Goal: Task Accomplishment & Management: Complete application form

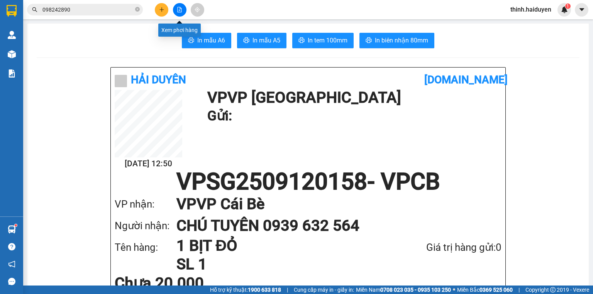
click at [179, 13] on button at bounding box center [180, 10] width 14 height 14
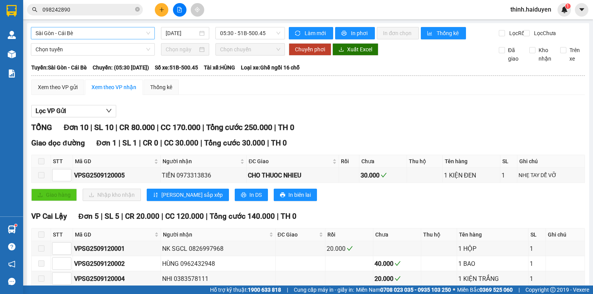
click at [102, 32] on span "Sài Gòn - Cái Bè" at bounding box center [92, 33] width 115 height 12
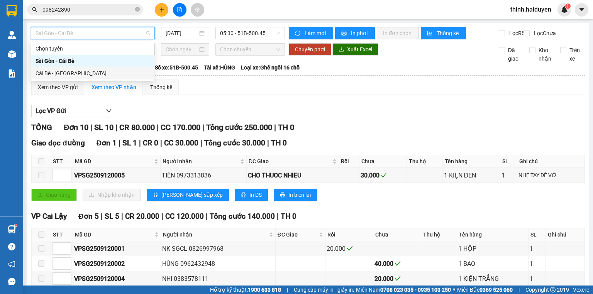
drag, startPoint x: 97, startPoint y: 72, endPoint x: 172, endPoint y: 54, distance: 77.3
click at [97, 73] on div "Cái Bè - [GEOGRAPHIC_DATA]" at bounding box center [91, 73] width 113 height 8
type input "[DATE]"
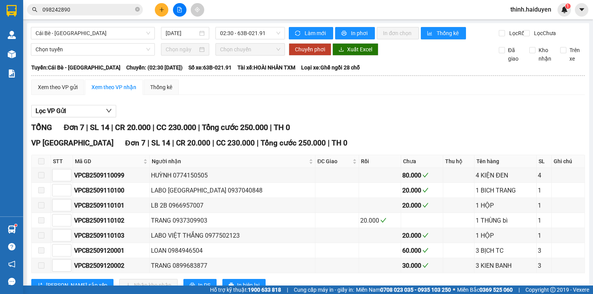
click at [233, 39] on div "Cái Bè - [GEOGRAPHIC_DATA] [DATE] 02:30 - 63B-021.91" at bounding box center [158, 33] width 254 height 12
click at [239, 39] on span "02:30 - 63B-021.91" at bounding box center [250, 33] width 61 height 12
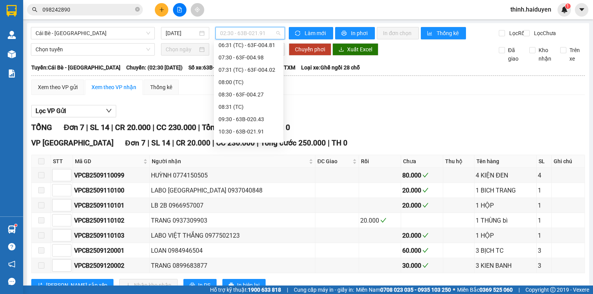
scroll to position [134, 0]
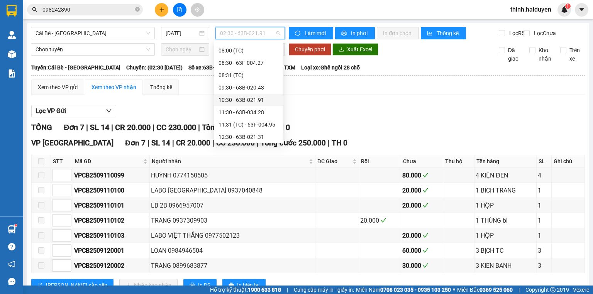
click at [238, 98] on div "10:30 - 63B-021.91" at bounding box center [248, 100] width 60 height 8
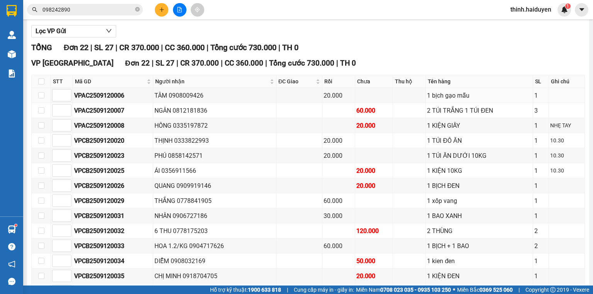
scroll to position [247, 0]
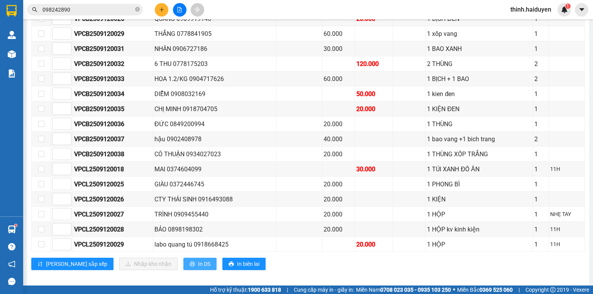
drag, startPoint x: 173, startPoint y: 265, endPoint x: 181, endPoint y: 263, distance: 7.8
click at [198, 265] on span "In DS" at bounding box center [204, 264] width 12 height 8
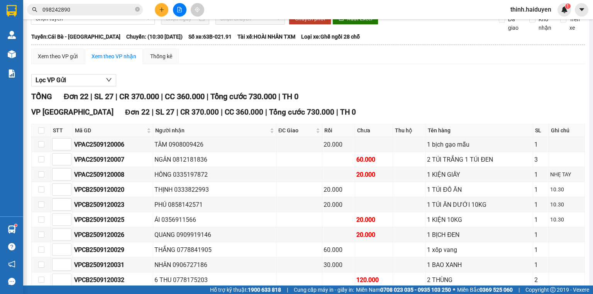
scroll to position [0, 0]
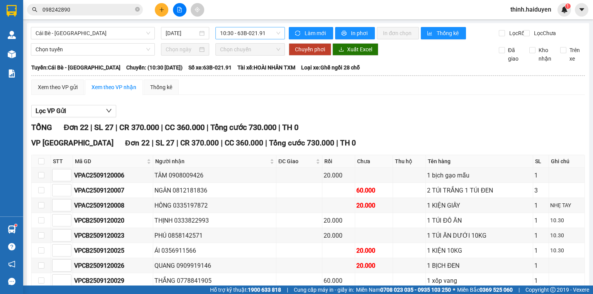
click at [228, 34] on span "10:30 - 63B-021.91" at bounding box center [250, 33] width 61 height 12
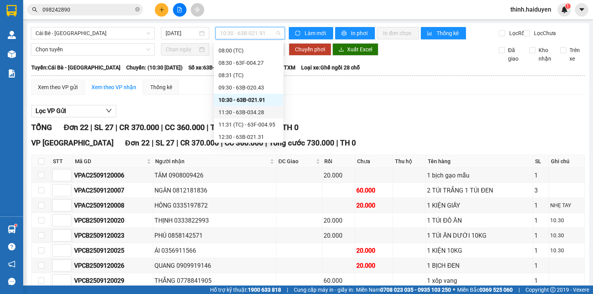
click at [231, 110] on div "11:30 - 63B-034.28" at bounding box center [248, 112] width 60 height 8
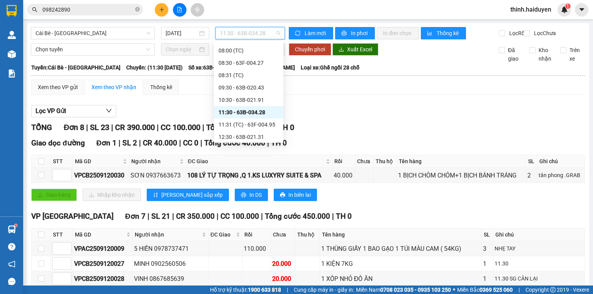
click at [239, 34] on span "11:30 - 63B-034.28" at bounding box center [250, 33] width 61 height 12
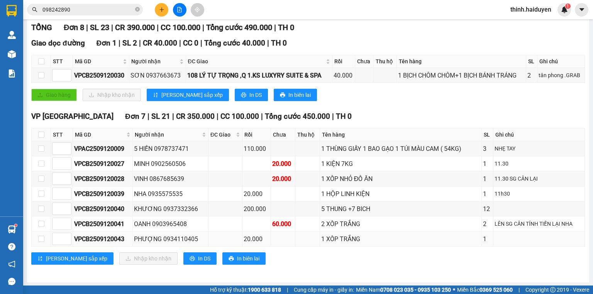
scroll to position [105, 0]
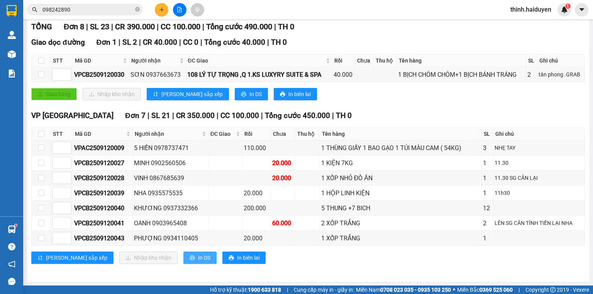
drag, startPoint x: 171, startPoint y: 258, endPoint x: 175, endPoint y: 258, distance: 3.9
click at [198, 258] on span "In DS" at bounding box center [204, 257] width 12 height 8
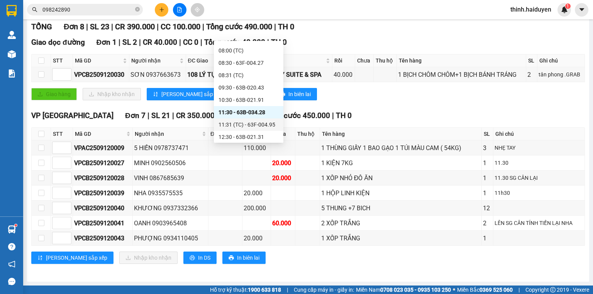
click at [242, 123] on div "11:31 (TC) - 63F-004.95" at bounding box center [248, 124] width 60 height 8
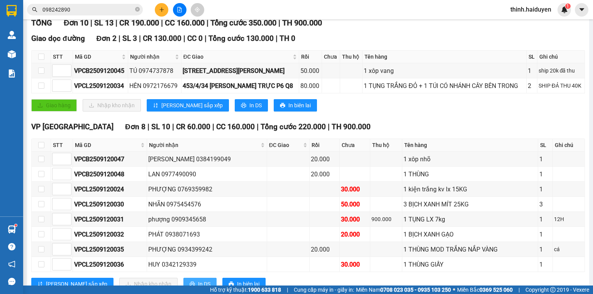
click at [198, 280] on span "In DS" at bounding box center [204, 284] width 12 height 8
click at [92, 6] on input "098242890" at bounding box center [87, 9] width 91 height 8
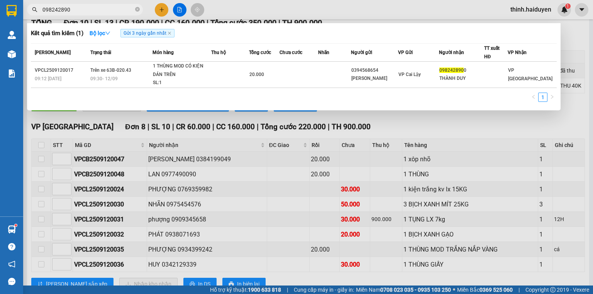
click at [92, 6] on input "098242890" at bounding box center [87, 9] width 91 height 8
click at [137, 8] on icon "close-circle" at bounding box center [137, 9] width 5 height 5
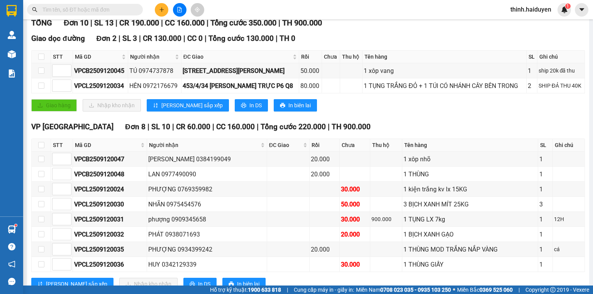
click at [132, 9] on input "text" at bounding box center [87, 9] width 91 height 8
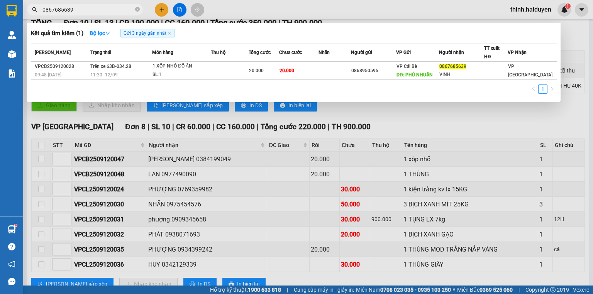
type input "0867685639"
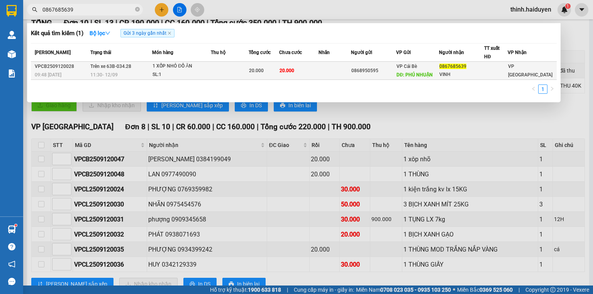
click at [130, 68] on span "Trên xe 63B-034.28" at bounding box center [110, 66] width 41 height 5
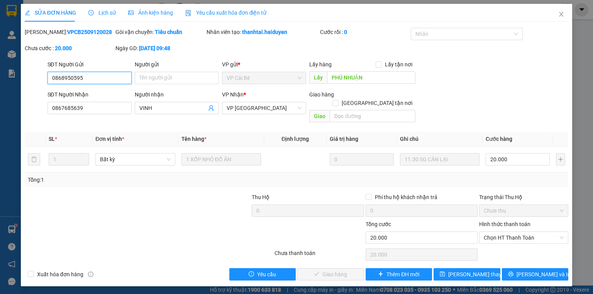
drag, startPoint x: 492, startPoint y: 229, endPoint x: 494, endPoint y: 235, distance: 6.4
click at [496, 232] on span "Chọn HT Thanh Toán" at bounding box center [523, 238] width 80 height 12
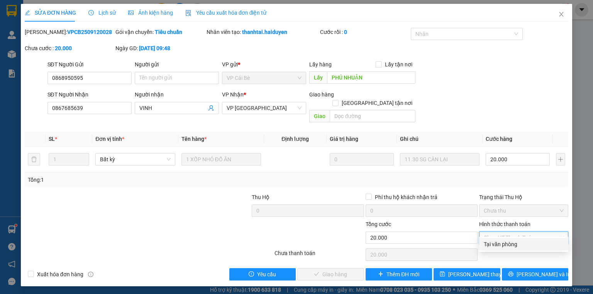
click at [492, 243] on div "Tại văn phòng" at bounding box center [523, 244] width 80 height 8
type input "0"
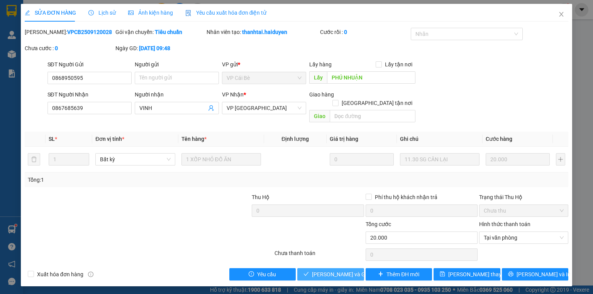
drag, startPoint x: 348, startPoint y: 264, endPoint x: 519, endPoint y: 147, distance: 207.6
click at [350, 270] on span "[PERSON_NAME] và Giao hàng" at bounding box center [349, 274] width 74 height 8
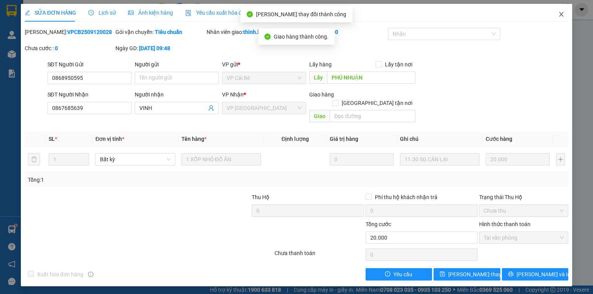
click at [560, 15] on icon "close" at bounding box center [561, 14] width 6 height 6
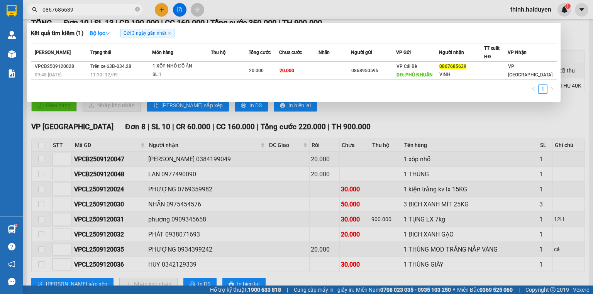
click at [112, 10] on input "0867685639" at bounding box center [87, 9] width 91 height 8
click at [113, 10] on input "0867685639" at bounding box center [87, 9] width 91 height 8
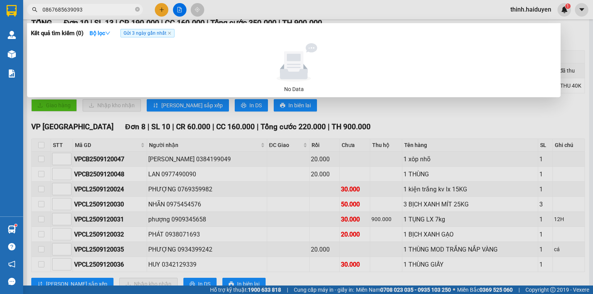
click at [115, 12] on input "0867685639093" at bounding box center [87, 9] width 91 height 8
click at [116, 13] on input "0867685639093" at bounding box center [87, 9] width 91 height 8
drag, startPoint x: 116, startPoint y: 16, endPoint x: 125, endPoint y: 19, distance: 9.6
click at [117, 17] on div at bounding box center [296, 147] width 593 height 294
click at [129, 5] on span "0867685639093" at bounding box center [85, 10] width 116 height 12
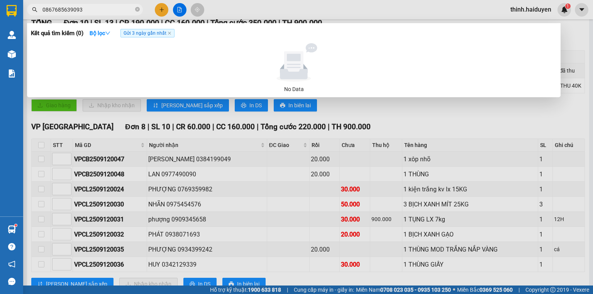
click at [128, 7] on input "0867685639093" at bounding box center [87, 9] width 91 height 8
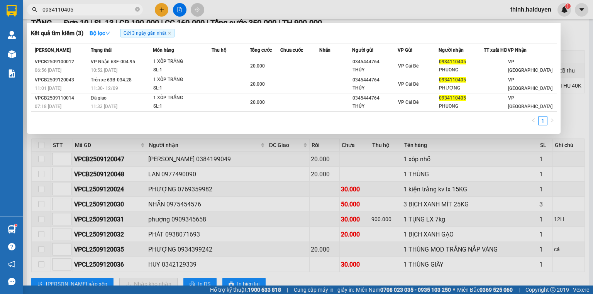
type input "0934110405"
click at [160, 10] on div at bounding box center [296, 147] width 593 height 294
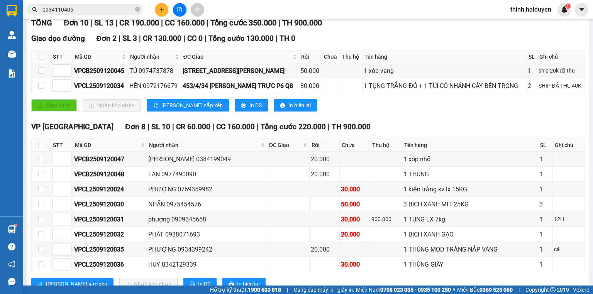
click at [166, 7] on button at bounding box center [162, 10] width 14 height 14
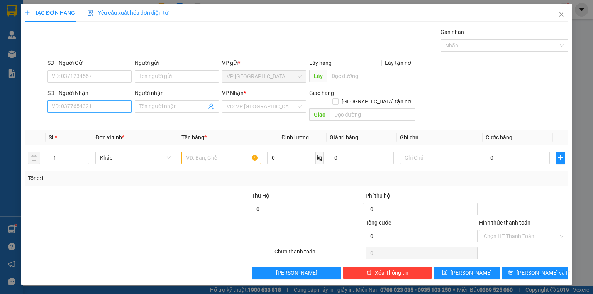
click at [106, 109] on input "SĐT Người Nhận" at bounding box center [89, 106] width 84 height 12
click at [105, 117] on div "0786969861 - CƯỜNG" at bounding box center [89, 121] width 84 height 12
type input "0786969861"
type input "CƯỜNG"
type input "KS HOA TUẤN"
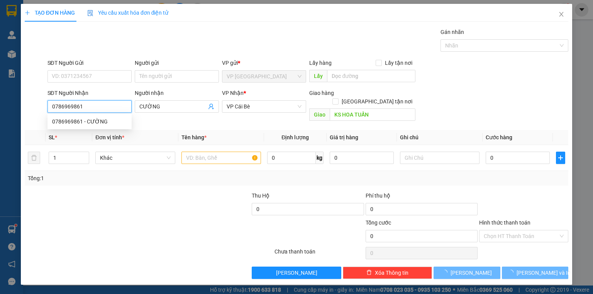
type input "30.000"
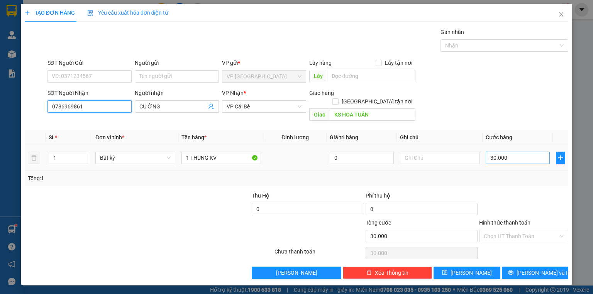
type input "0786969861"
click at [490, 152] on input "30.000" at bounding box center [517, 158] width 64 height 12
drag, startPoint x: 514, startPoint y: 195, endPoint x: 535, endPoint y: 243, distance: 52.3
click at [514, 195] on div at bounding box center [523, 204] width 91 height 27
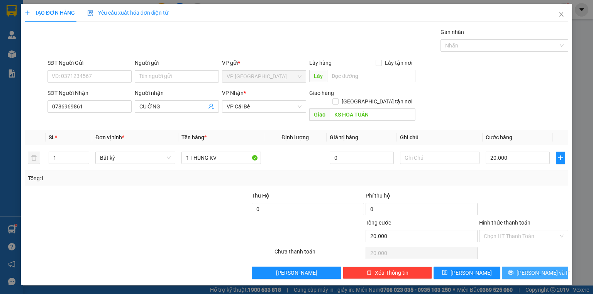
click at [536, 268] on span "[PERSON_NAME] và In" at bounding box center [543, 272] width 54 height 8
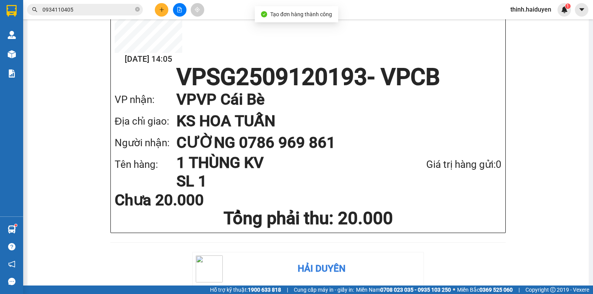
drag, startPoint x: 409, startPoint y: 41, endPoint x: 411, endPoint y: 45, distance: 4.7
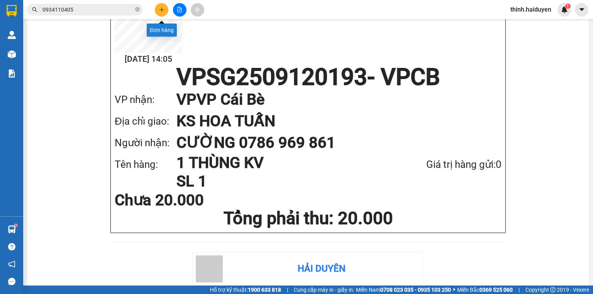
click at [162, 8] on icon "plus" at bounding box center [161, 9] width 5 height 5
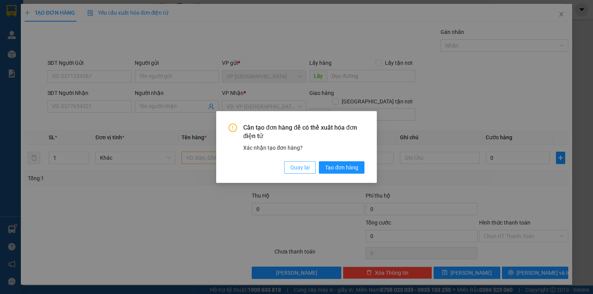
drag, startPoint x: 295, startPoint y: 164, endPoint x: 278, endPoint y: 160, distance: 17.4
click at [296, 164] on span "Quay lại" at bounding box center [299, 167] width 19 height 8
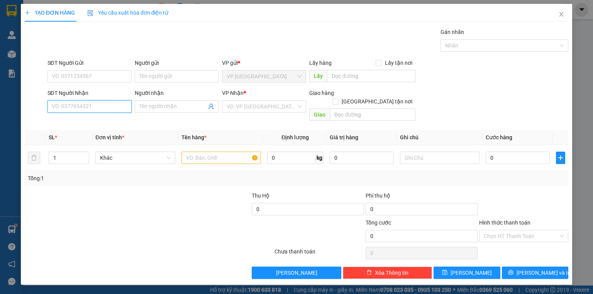
click at [110, 102] on input "SĐT Người Nhận" at bounding box center [89, 106] width 84 height 12
click at [110, 105] on input "SĐT Người Nhận" at bounding box center [89, 106] width 84 height 12
type input "0385424489"
click at [102, 119] on div "0385424489 - TRỌNG" at bounding box center [89, 121] width 75 height 8
type input "TRỌNG"
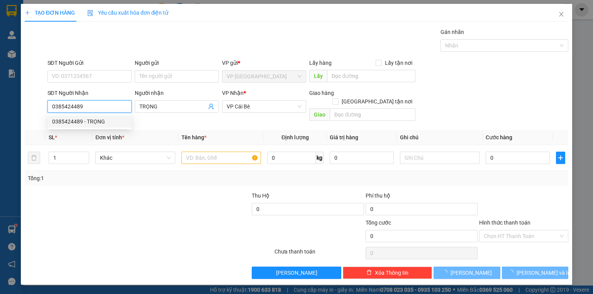
type input "30.000"
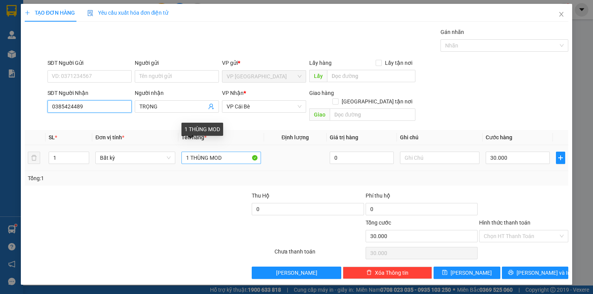
type input "0385424489"
drag, startPoint x: 209, startPoint y: 149, endPoint x: 355, endPoint y: 164, distance: 146.6
click at [355, 164] on div "SL * Đơn vị tính * Tên hàng * Định lượng Giá trị hàng Ghi chú Cước hàng 1 Bất k…" at bounding box center [296, 158] width 543 height 56
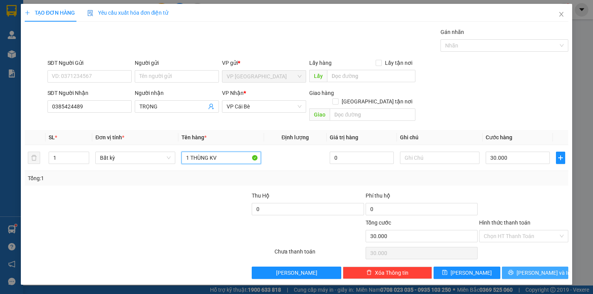
type input "1 THÙNG KV"
click at [528, 268] on span "[PERSON_NAME] và In" at bounding box center [543, 272] width 54 height 8
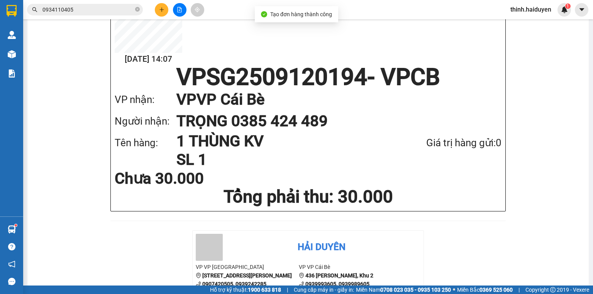
drag, startPoint x: 137, startPoint y: 8, endPoint x: 130, endPoint y: 12, distance: 7.6
click at [135, 9] on icon "close-circle" at bounding box center [137, 9] width 5 height 5
click at [125, 13] on input "text" at bounding box center [87, 9] width 91 height 8
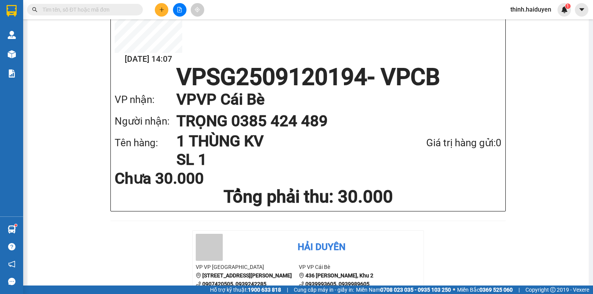
click at [125, 13] on input "text" at bounding box center [87, 9] width 91 height 8
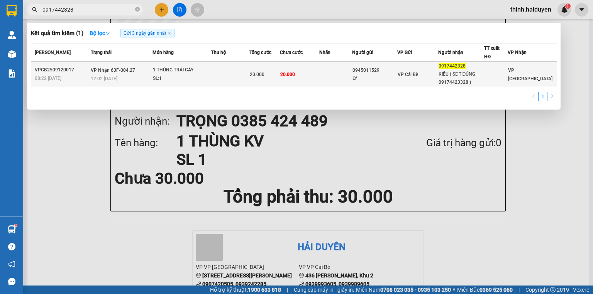
type input "0917442328"
click at [229, 86] on td at bounding box center [230, 74] width 38 height 25
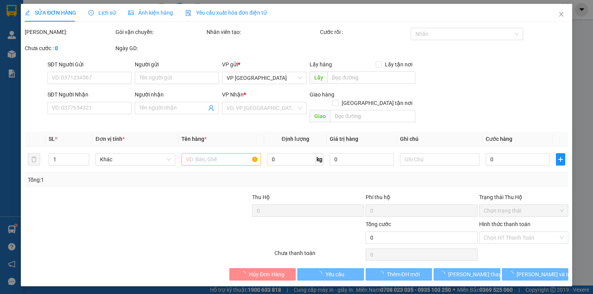
type input "0945011529"
type input "LY"
type input "0917442328"
type input "KIỀU ( SĐT ĐÚNG 09174423328 )"
type input "20.000"
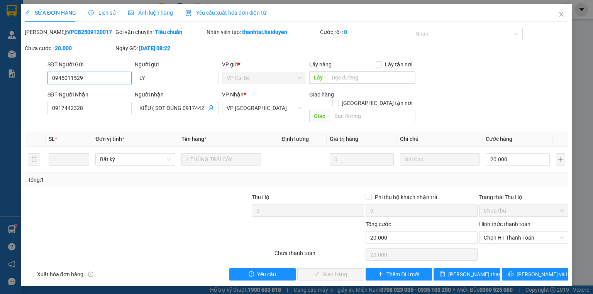
drag, startPoint x: 497, startPoint y: 228, endPoint x: 501, endPoint y: 235, distance: 7.6
click at [498, 232] on span "Chọn HT Thanh Toán" at bounding box center [523, 238] width 80 height 12
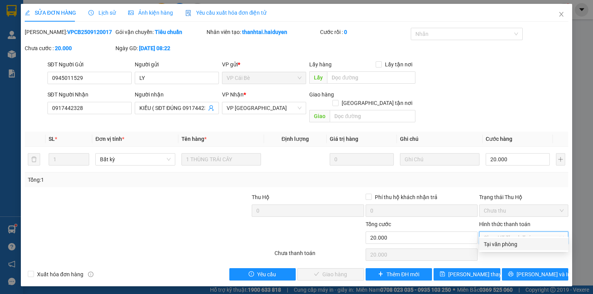
click at [501, 242] on div "Tại văn phòng" at bounding box center [523, 244] width 80 height 8
type input "0"
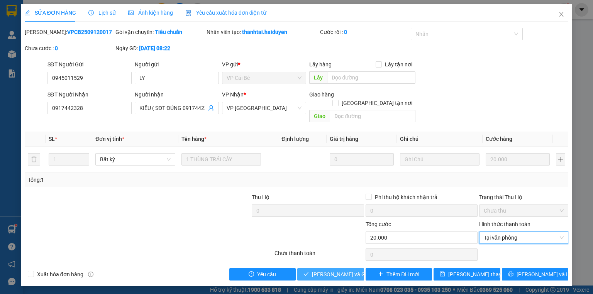
drag, startPoint x: 348, startPoint y: 265, endPoint x: 364, endPoint y: 249, distance: 22.9
click at [351, 270] on span "[PERSON_NAME] và Giao hàng" at bounding box center [349, 274] width 74 height 8
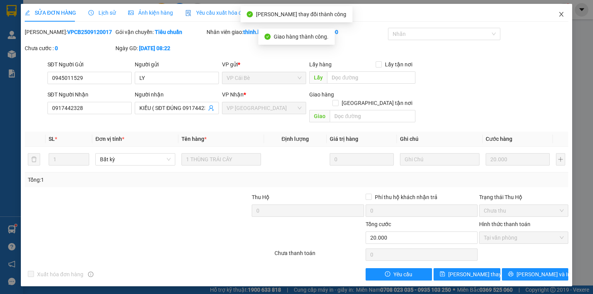
click at [555, 14] on span "Close" at bounding box center [561, 15] width 22 height 22
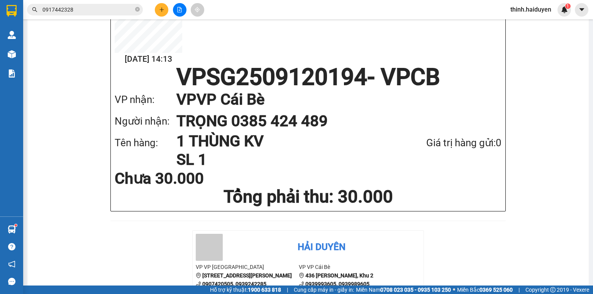
click at [182, 9] on button at bounding box center [180, 10] width 14 height 14
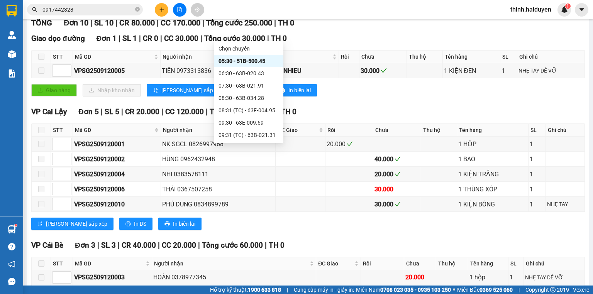
click at [241, 168] on div "11:30" at bounding box center [248, 172] width 60 height 8
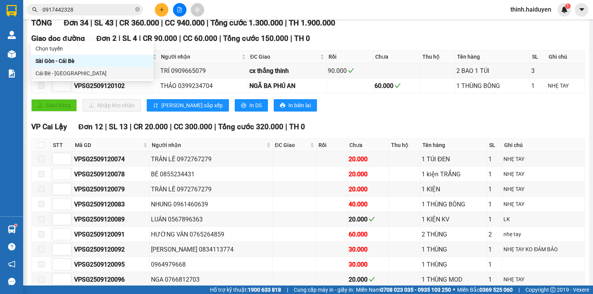
drag, startPoint x: 57, startPoint y: 69, endPoint x: 64, endPoint y: 66, distance: 7.6
click at [57, 69] on div "Cái Bè - [GEOGRAPHIC_DATA]" at bounding box center [91, 73] width 113 height 8
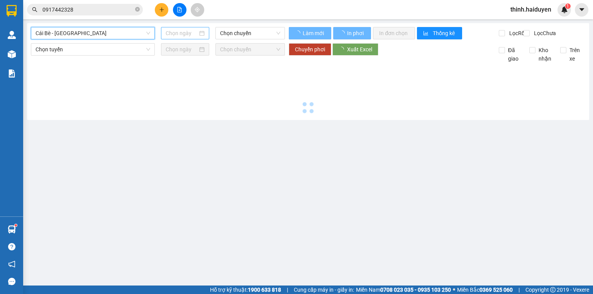
type input "[DATE]"
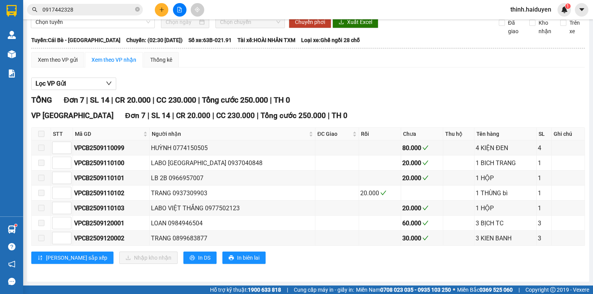
click at [221, 12] on span "02:30 - 63B-021.91" at bounding box center [250, 6] width 61 height 12
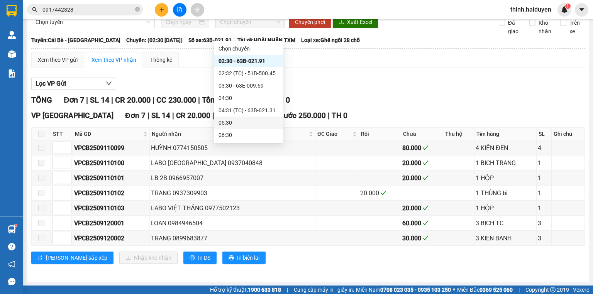
click at [233, 230] on div "10:30 - 63B-021.91" at bounding box center [248, 234] width 60 height 8
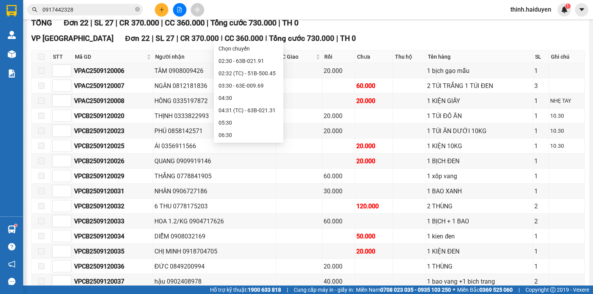
click at [235, 252] on div "11:31 (TC) - 63F-004.95" at bounding box center [248, 258] width 69 height 12
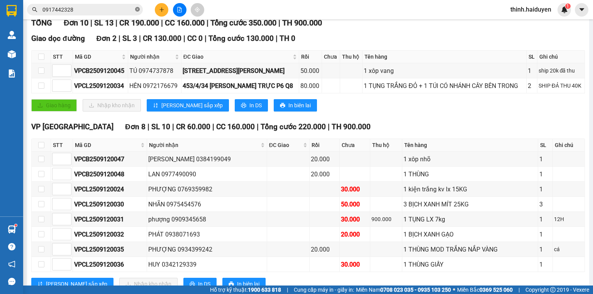
click at [135, 10] on icon "close-circle" at bounding box center [137, 9] width 5 height 5
click at [130, 9] on input "text" at bounding box center [87, 9] width 91 height 8
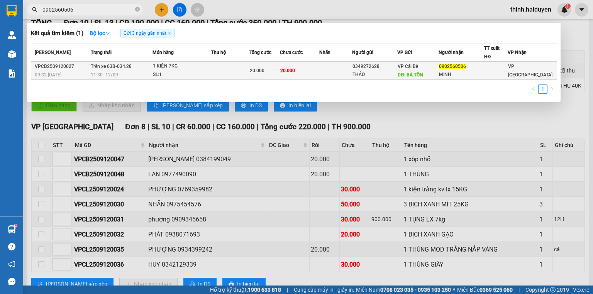
type input "0902560506"
click at [137, 68] on td "Trên xe 63B-034.28 11:30 [DATE]" at bounding box center [121, 71] width 64 height 18
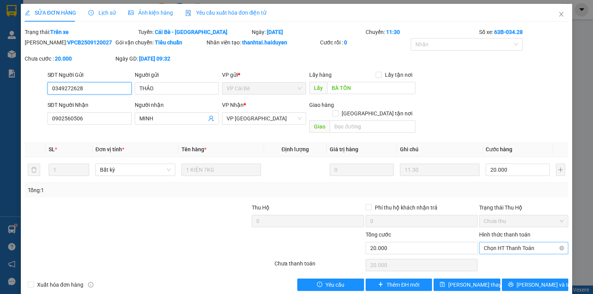
click at [531, 243] on span "Chọn HT Thanh Toán" at bounding box center [523, 248] width 80 height 12
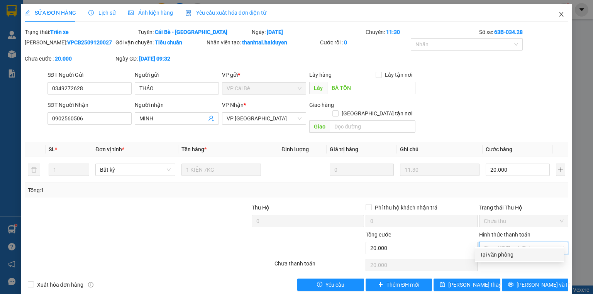
click at [558, 15] on icon "close" at bounding box center [561, 14] width 6 height 6
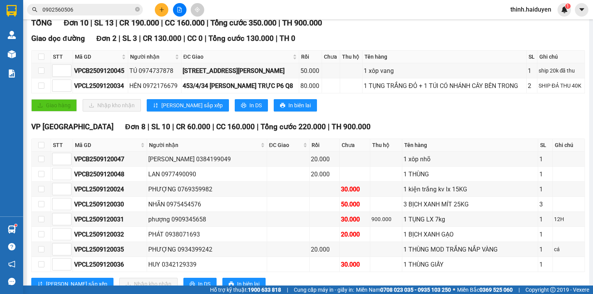
click at [90, 8] on input "0902560506" at bounding box center [87, 9] width 91 height 8
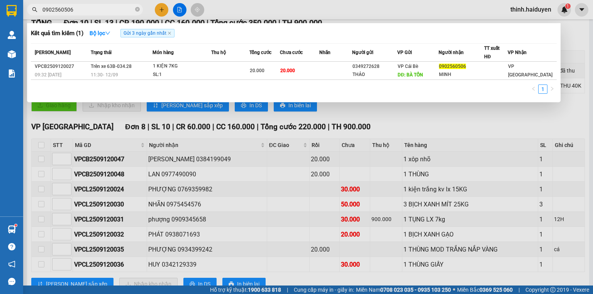
click at [147, 60] on th "Trạng thái" at bounding box center [121, 53] width 64 height 18
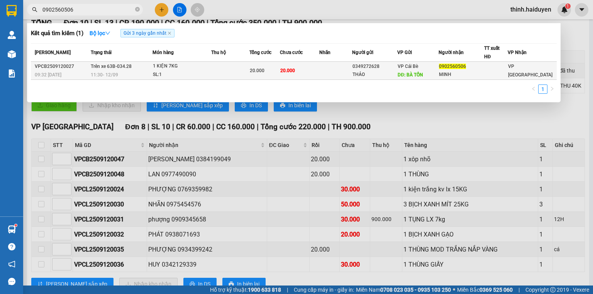
click at [148, 66] on td "Trên xe 63B-034.28 11:30 [DATE]" at bounding box center [121, 71] width 64 height 18
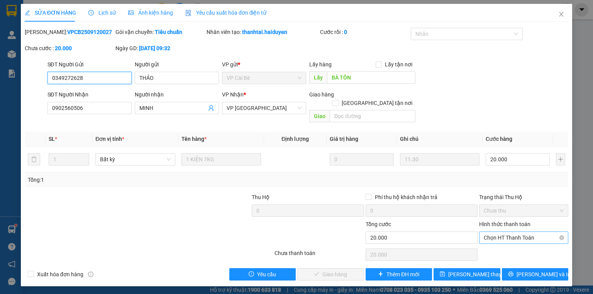
click at [501, 232] on span "Chọn HT Thanh Toán" at bounding box center [523, 238] width 80 height 12
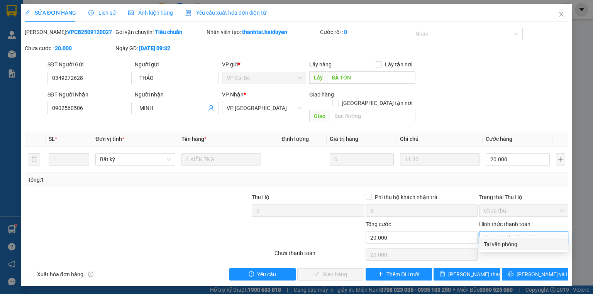
click at [497, 241] on div "Tại văn phòng" at bounding box center [523, 244] width 80 height 8
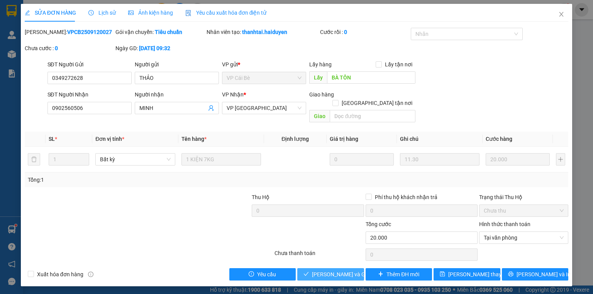
drag, startPoint x: 338, startPoint y: 263, endPoint x: 542, endPoint y: 87, distance: 269.7
click at [339, 270] on span "[PERSON_NAME] và Giao hàng" at bounding box center [349, 274] width 74 height 8
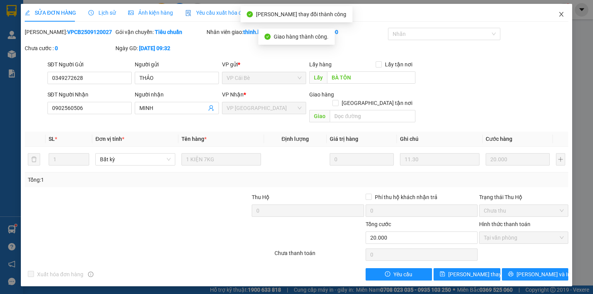
click at [562, 11] on span "Close" at bounding box center [561, 15] width 22 height 22
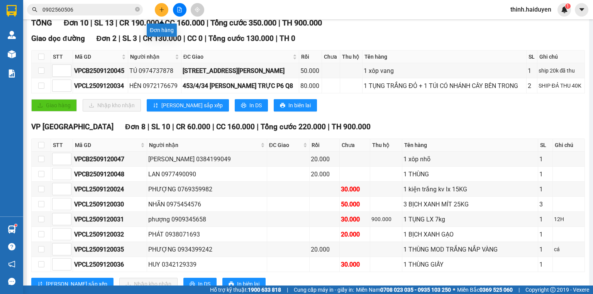
click at [162, 9] on icon "plus" at bounding box center [161, 9] width 4 height 0
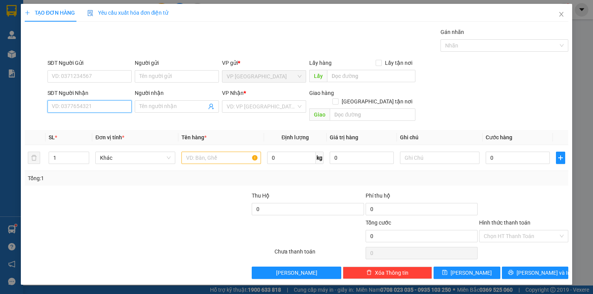
click at [116, 108] on input "SĐT Người Nhận" at bounding box center [89, 106] width 84 height 12
click at [104, 120] on div "0906101832 - TỰU" at bounding box center [89, 121] width 75 height 8
type input "0906101832"
type input "TỰU"
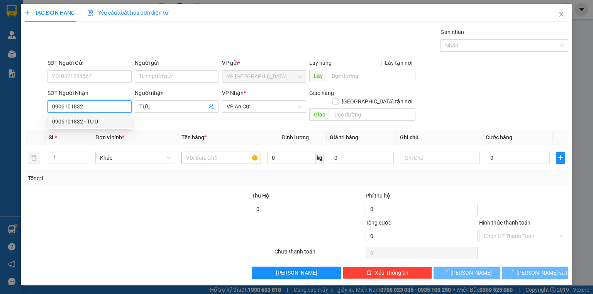
type input "30.000"
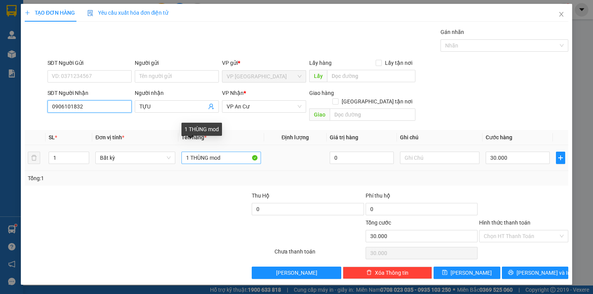
type input "0906101832"
drag, startPoint x: 210, startPoint y: 149, endPoint x: 306, endPoint y: 154, distance: 95.4
click at [304, 155] on tr "1 Bất kỳ 1 THÙNG mod 0 30.000" at bounding box center [296, 158] width 543 height 26
type input "1 THÙNG MOD"
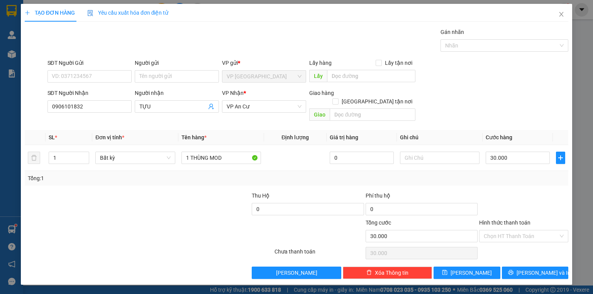
drag, startPoint x: 199, startPoint y: 221, endPoint x: 211, endPoint y: 216, distance: 12.8
click at [198, 221] on div at bounding box center [228, 231] width 91 height 27
click at [513, 152] on input "30.000" at bounding box center [517, 158] width 64 height 12
type input "300.005"
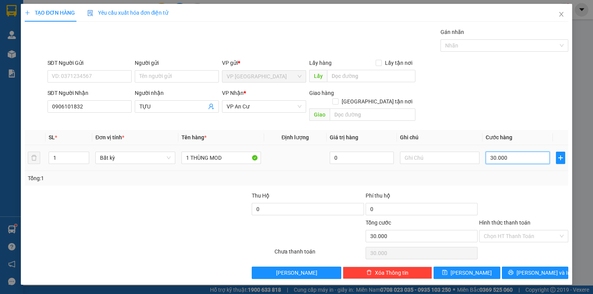
type input "300.005"
type input "3.000.050"
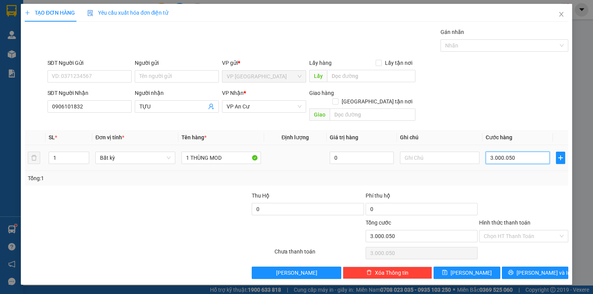
click at [532, 152] on input "3.000.050" at bounding box center [517, 158] width 64 height 12
type input "5"
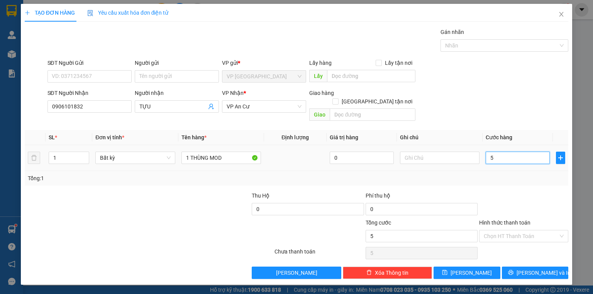
type input "50"
type input "50.000"
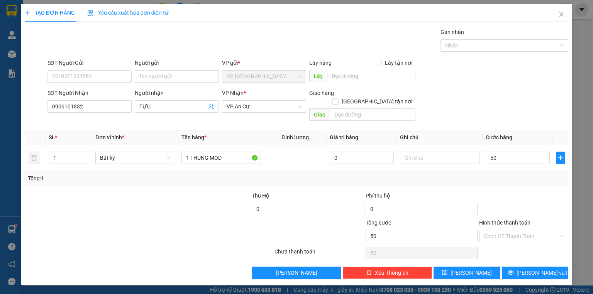
type input "50.000"
click at [515, 198] on div at bounding box center [523, 204] width 91 height 27
click at [514, 267] on button "[PERSON_NAME] và In" at bounding box center [535, 273] width 67 height 12
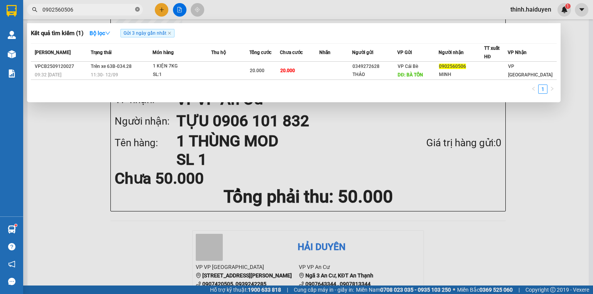
click at [138, 10] on icon "close-circle" at bounding box center [137, 9] width 5 height 5
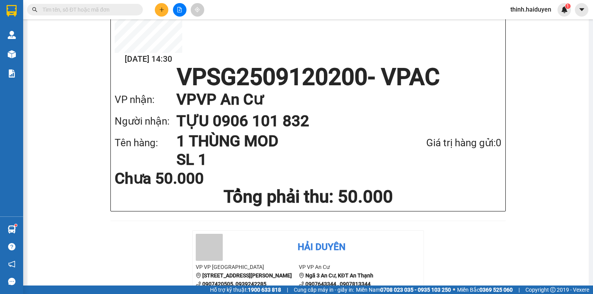
click at [134, 10] on span at bounding box center [85, 10] width 116 height 12
click at [130, 8] on input "text" at bounding box center [87, 9] width 91 height 8
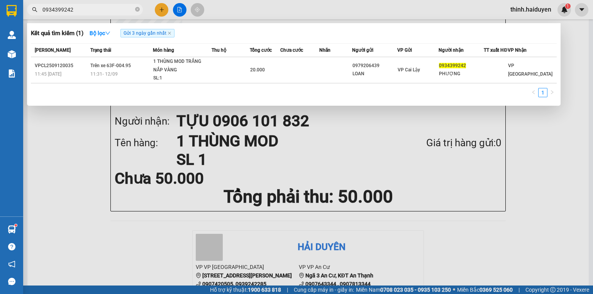
type input "0934399242"
click at [162, 11] on div at bounding box center [296, 147] width 593 height 294
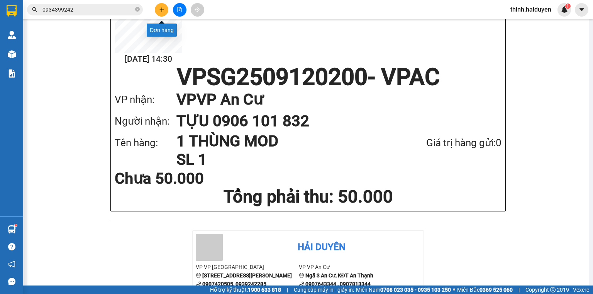
click at [162, 11] on icon "plus" at bounding box center [161, 9] width 5 height 5
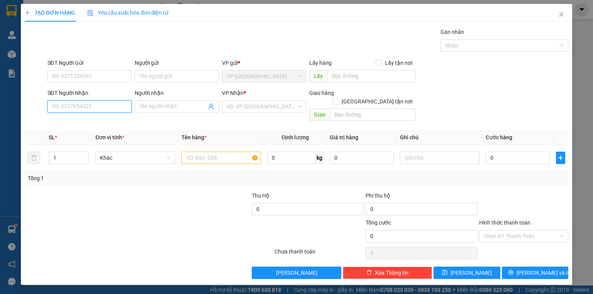
click at [84, 101] on input "SĐT Người Nhận" at bounding box center [89, 106] width 84 height 12
type input "0328244311"
click at [169, 105] on input "Người nhận" at bounding box center [172, 106] width 67 height 8
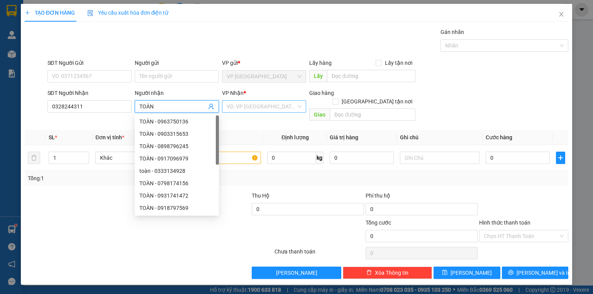
type input "TOÀN"
click at [234, 103] on input "search" at bounding box center [260, 107] width 69 height 12
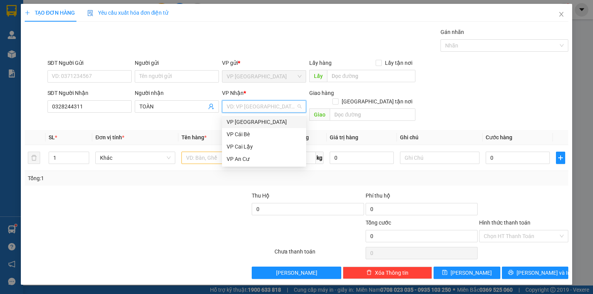
type input "A"
drag, startPoint x: 249, startPoint y: 158, endPoint x: 243, endPoint y: 159, distance: 5.8
click at [249, 158] on div "VP An Cư" at bounding box center [263, 159] width 75 height 8
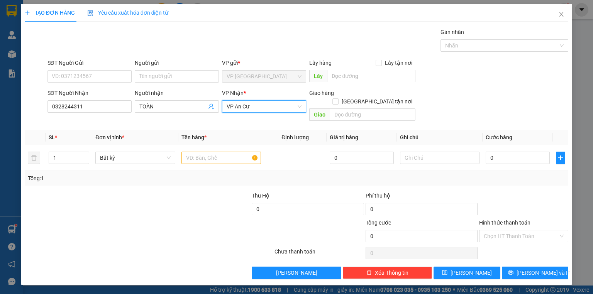
click at [161, 191] on div at bounding box center [193, 204] width 113 height 27
click at [99, 76] on input "SĐT Người Gửi" at bounding box center [89, 76] width 84 height 12
type input "0395175428"
click at [83, 191] on div at bounding box center [80, 204] width 113 height 27
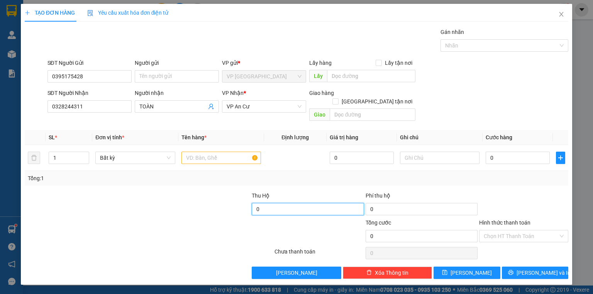
click at [278, 203] on input "0" at bounding box center [308, 209] width 112 height 12
type input "7.000.000"
click at [201, 223] on div at bounding box center [228, 231] width 91 height 27
click at [199, 152] on input "text" at bounding box center [220, 158] width 79 height 12
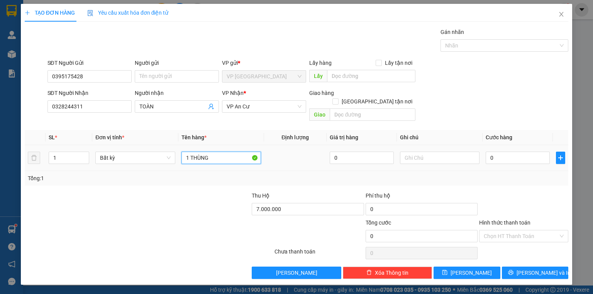
type input "1 THÙNG"
click at [180, 218] on div at bounding box center [103, 231] width 159 height 27
click at [491, 152] on input "0" at bounding box center [517, 158] width 64 height 12
type input "1"
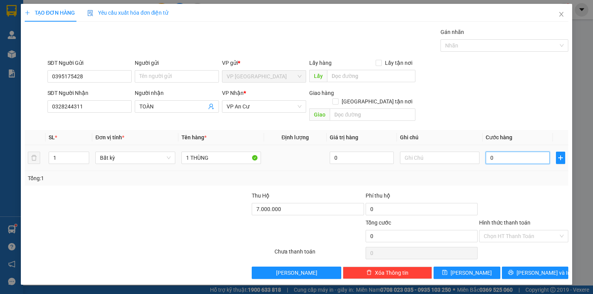
type input "1"
type input "17"
type input "170"
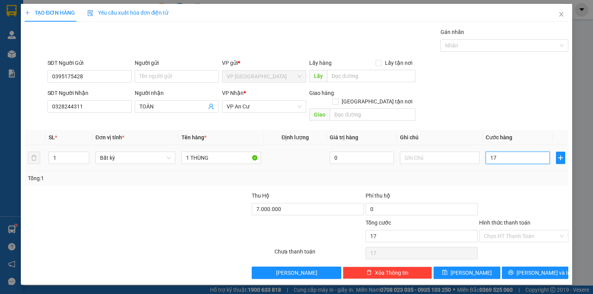
type input "170"
type input "170.000"
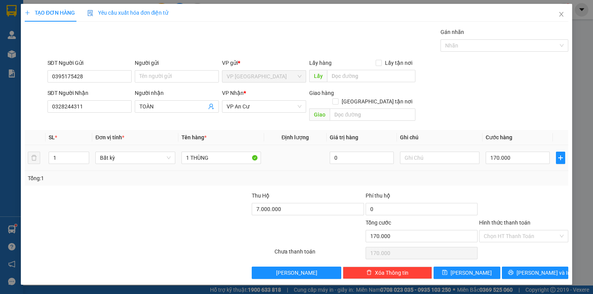
click at [507, 150] on div "170.000" at bounding box center [517, 157] width 64 height 15
click at [508, 152] on input "170.000" at bounding box center [517, 158] width 64 height 12
type input "1"
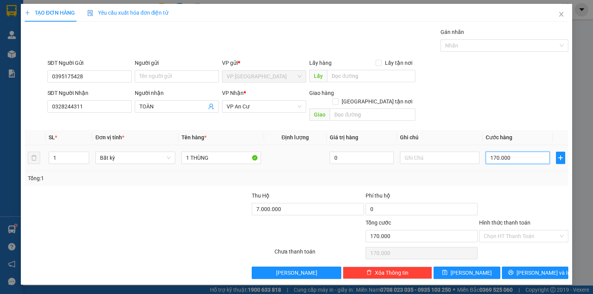
type input "1"
type input "10"
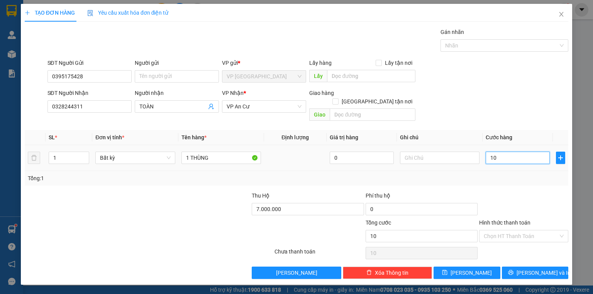
type input "100"
type input "1.000"
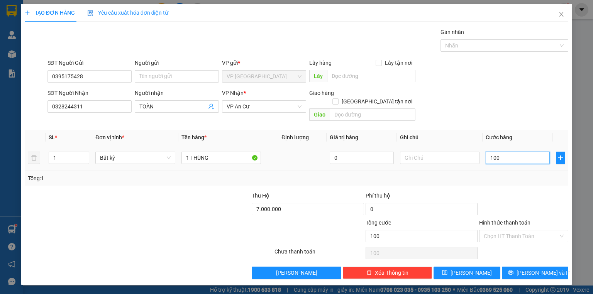
type input "1.000"
type input "10.000"
type input "100.000"
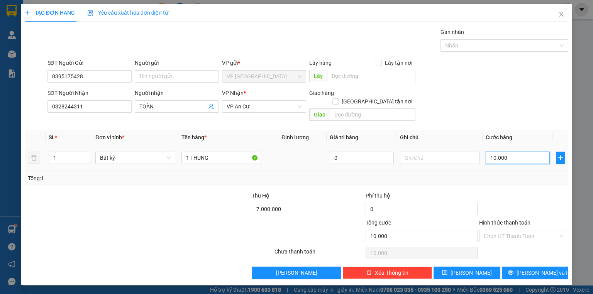
type input "100.000"
click at [504, 174] on div "Tổng: 1" at bounding box center [296, 178] width 537 height 8
drag, startPoint x: 522, startPoint y: 218, endPoint x: 522, endPoint y: 227, distance: 9.3
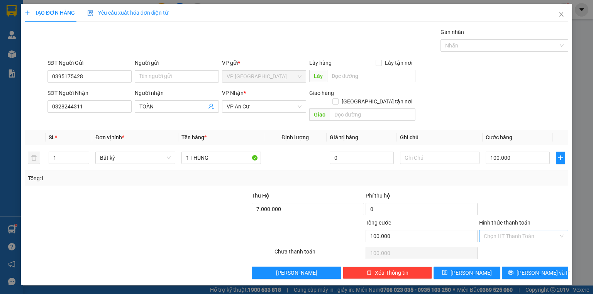
click at [522, 219] on div "Hình thức thanh toán" at bounding box center [523, 224] width 89 height 12
click at [522, 230] on input "Hình thức thanh toán" at bounding box center [520, 236] width 74 height 12
drag, startPoint x: 518, startPoint y: 240, endPoint x: 520, endPoint y: 253, distance: 13.3
click at [518, 241] on div "Tại văn phòng" at bounding box center [523, 242] width 80 height 8
click at [513, 270] on icon "printer" at bounding box center [510, 272] width 5 height 5
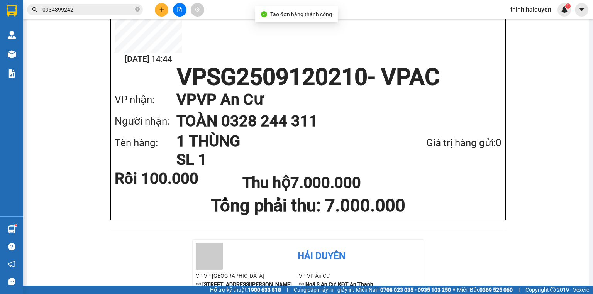
click at [101, 9] on input "0934399242" at bounding box center [87, 9] width 91 height 8
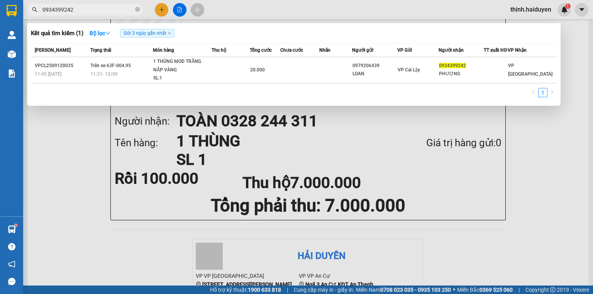
click at [107, 11] on input "0934399242" at bounding box center [87, 9] width 91 height 8
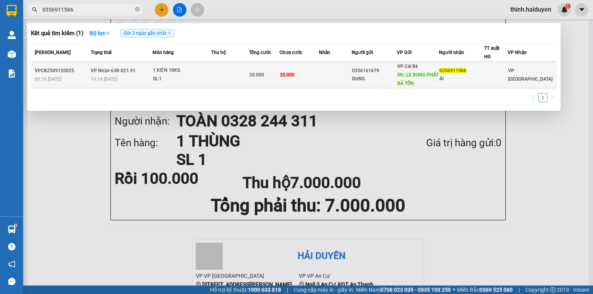
type input "0356911566"
click at [261, 79] on td "20.000" at bounding box center [264, 75] width 30 height 27
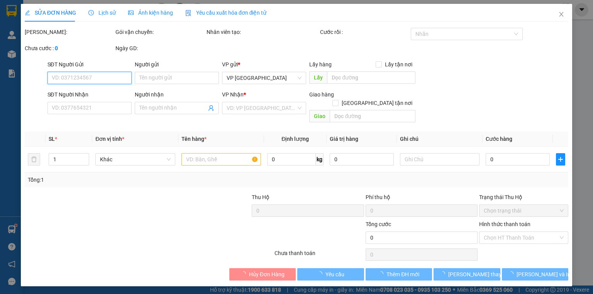
type input "0356161679"
type input "DUNG"
type input "LX DUNG PHÁT BÀ TỒN"
type input "0356911566"
type input "ÁI"
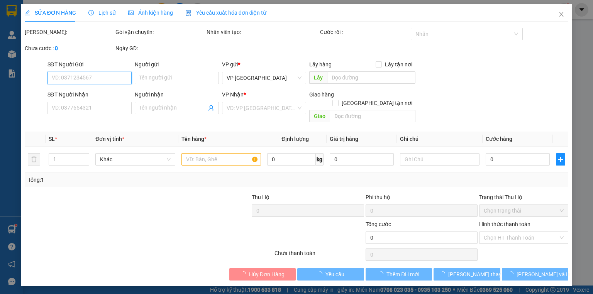
type input "20.000"
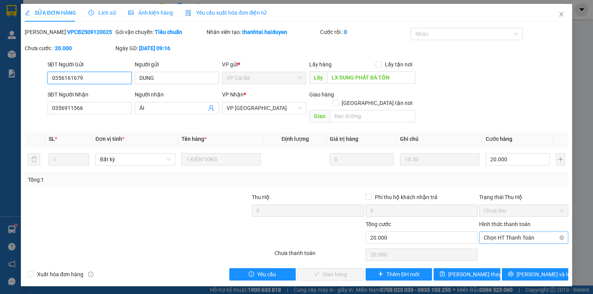
click at [529, 232] on span "Chọn HT Thanh Toán" at bounding box center [523, 238] width 80 height 12
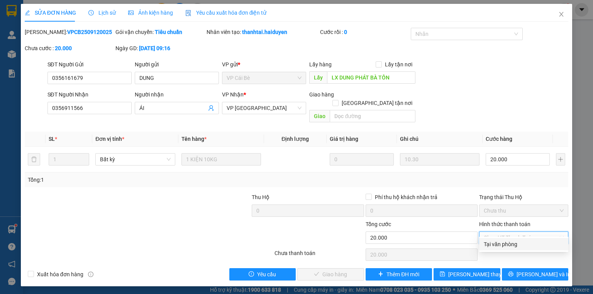
click at [520, 241] on div "Tại văn phòng" at bounding box center [523, 244] width 80 height 8
type input "0"
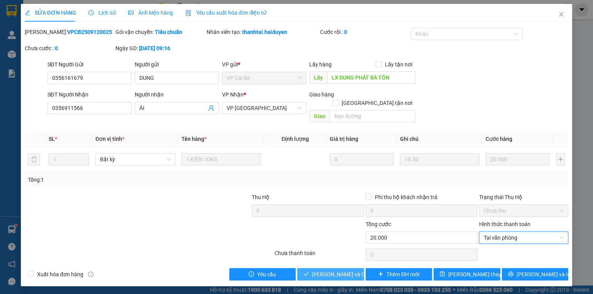
click at [344, 268] on button "[PERSON_NAME] và Giao hàng" at bounding box center [330, 274] width 67 height 12
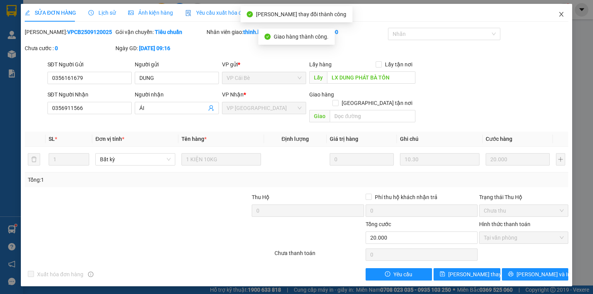
click at [559, 10] on span "Close" at bounding box center [561, 15] width 22 height 22
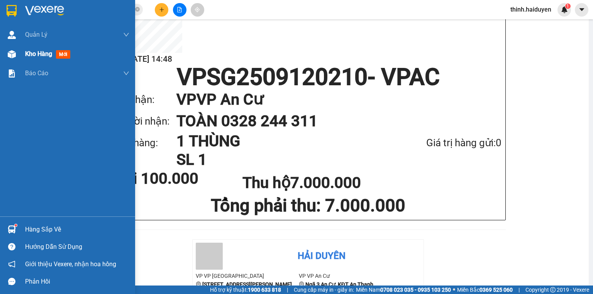
click at [32, 51] on span "Kho hàng" at bounding box center [38, 53] width 27 height 7
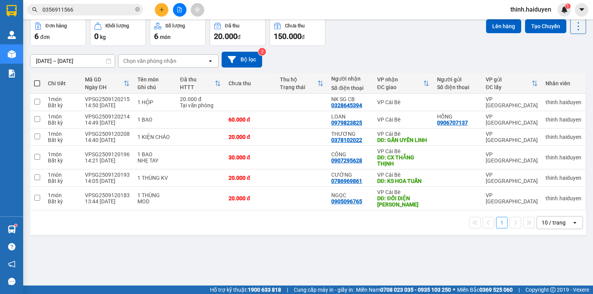
click at [566, 229] on div "10 / trang" at bounding box center [554, 222] width 35 height 12
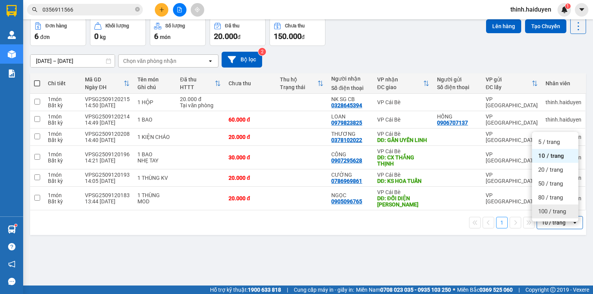
click at [559, 215] on span "100 / trang" at bounding box center [552, 212] width 28 height 8
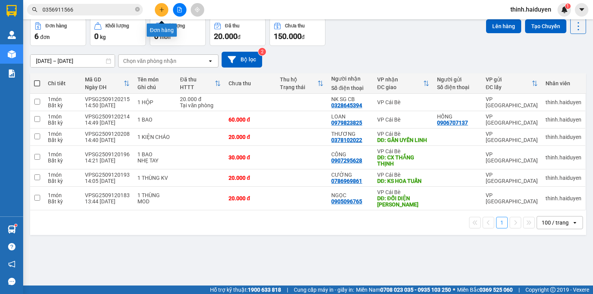
click at [155, 9] on button at bounding box center [162, 10] width 14 height 14
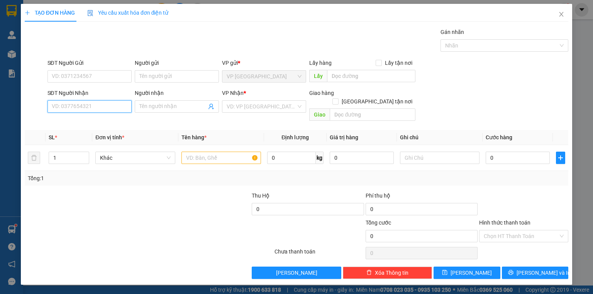
click at [109, 109] on input "SĐT Người Nhận" at bounding box center [89, 106] width 84 height 12
click at [95, 124] on div "0938020308 - THẦY LƯU" at bounding box center [89, 121] width 75 height 8
type input "0938020308"
type input "THẦY LƯU"
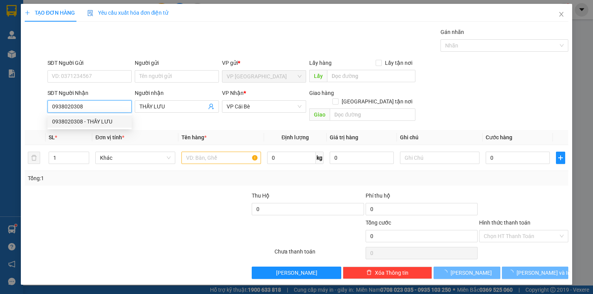
type input "50.000"
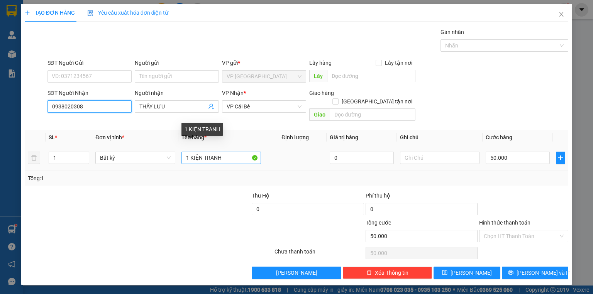
type input "0938020308"
drag, startPoint x: 221, startPoint y: 150, endPoint x: 192, endPoint y: 159, distance: 30.4
click at [190, 159] on td "1 KIỆN TRANH" at bounding box center [221, 158] width 86 height 26
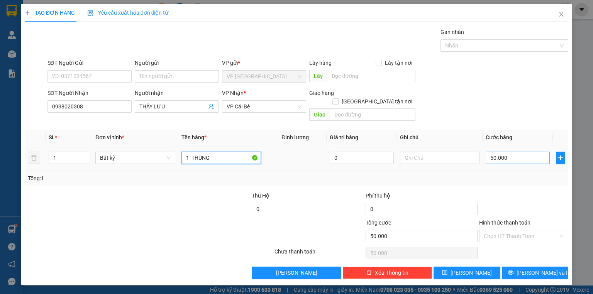
type input "1 THÙNG"
click at [503, 152] on input "50.000" at bounding box center [517, 158] width 64 height 12
type input "4"
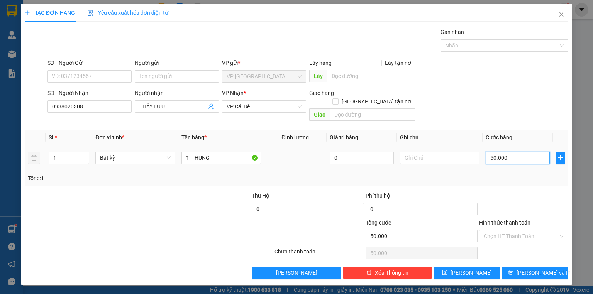
type input "4"
type input "40"
drag, startPoint x: 517, startPoint y: 190, endPoint x: 511, endPoint y: 190, distance: 6.2
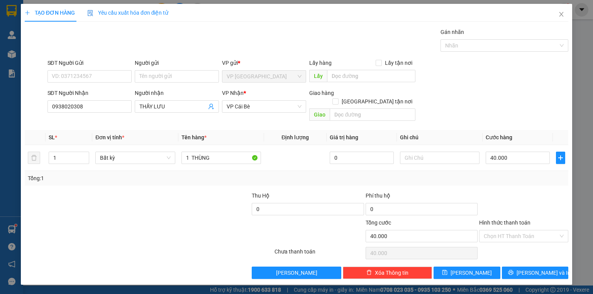
click at [517, 191] on div at bounding box center [523, 204] width 91 height 27
drag, startPoint x: 529, startPoint y: 264, endPoint x: 535, endPoint y: 263, distance: 6.2
click at [530, 268] on span "[PERSON_NAME] và In" at bounding box center [543, 272] width 54 height 8
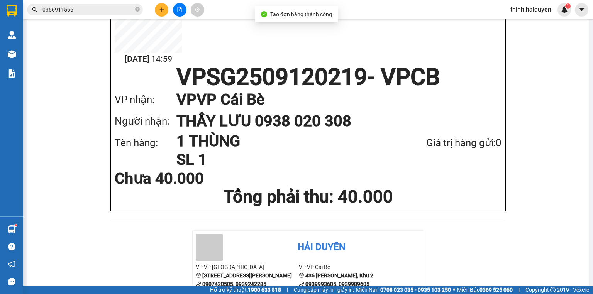
click at [164, 14] on button at bounding box center [162, 10] width 14 height 14
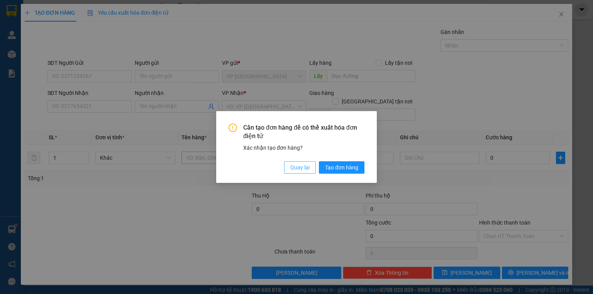
drag, startPoint x: 306, startPoint y: 165, endPoint x: 212, endPoint y: 153, distance: 94.2
click at [304, 166] on span "Quay lại" at bounding box center [299, 167] width 19 height 8
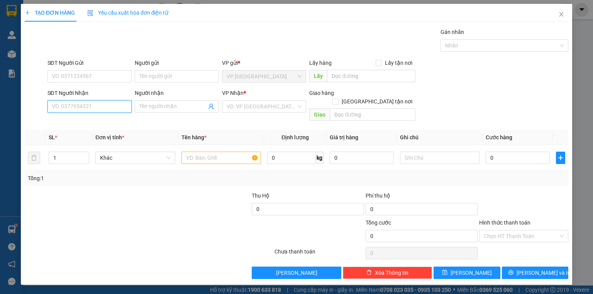
click at [109, 108] on input "SĐT Người Nhận" at bounding box center [89, 106] width 84 height 12
type input "0971048910"
drag, startPoint x: 109, startPoint y: 122, endPoint x: 124, endPoint y: 122, distance: 15.4
click at [110, 122] on div "0971048910 - QUÂN" at bounding box center [89, 121] width 75 height 8
type input "QUÂN"
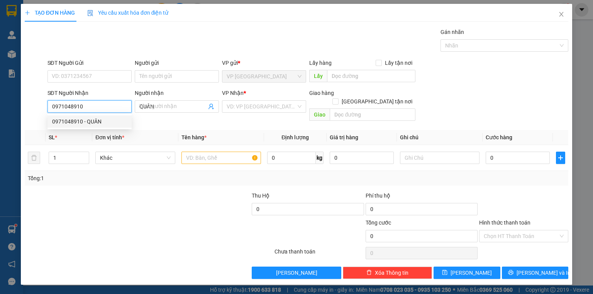
type input "20.000"
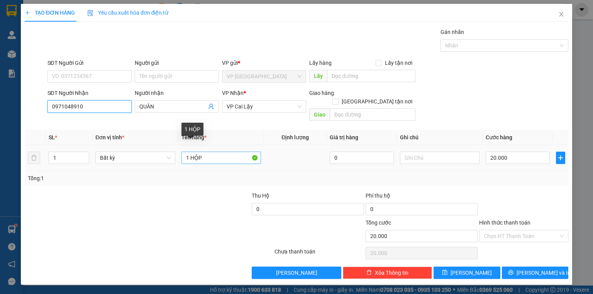
type input "0971048910"
drag, startPoint x: 191, startPoint y: 150, endPoint x: 307, endPoint y: 154, distance: 115.8
click at [306, 154] on tr "1 Bất kỳ 1 HỘP 0 20.000" at bounding box center [296, 158] width 543 height 26
type input "1 BỊCH ĐEN"
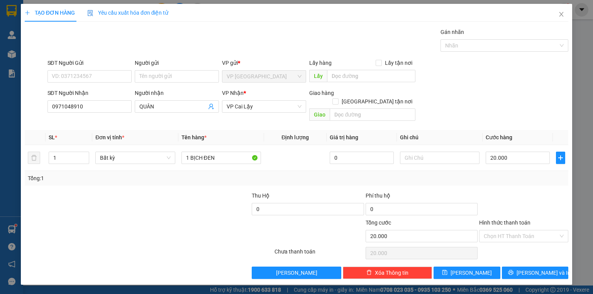
click at [235, 206] on div at bounding box center [193, 204] width 113 height 27
click at [528, 267] on button "[PERSON_NAME] và In" at bounding box center [535, 273] width 67 height 12
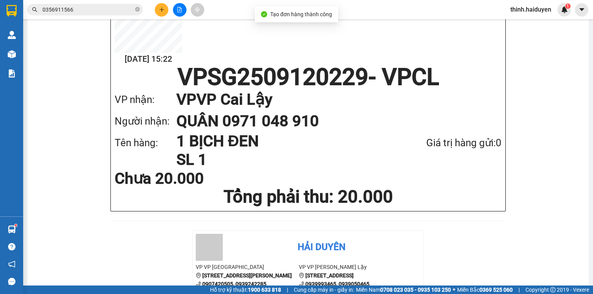
click at [177, 9] on icon "file-add" at bounding box center [179, 9] width 5 height 5
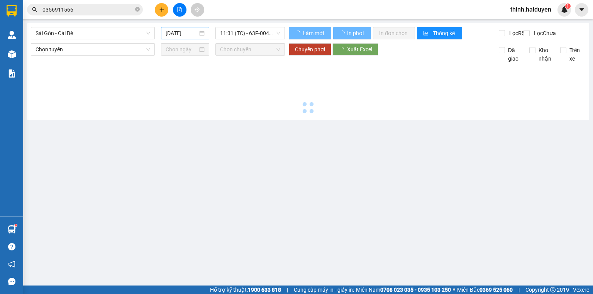
click at [170, 35] on input "[DATE]" at bounding box center [181, 33] width 32 height 8
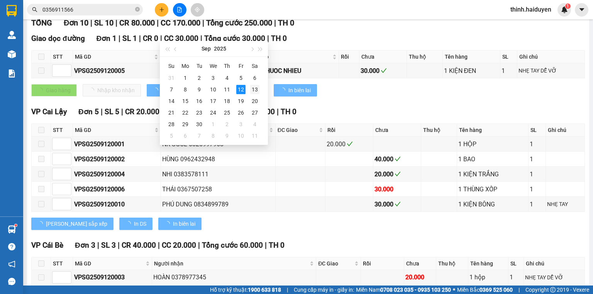
click at [253, 91] on div "13" at bounding box center [254, 89] width 9 height 9
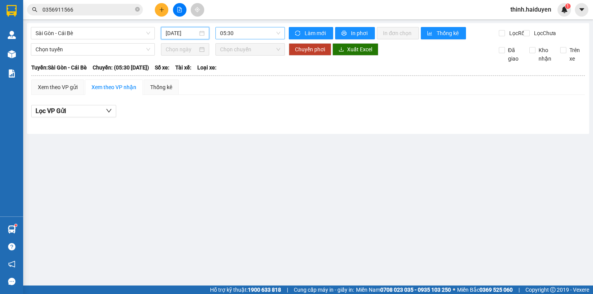
click at [246, 34] on span "05:30" at bounding box center [250, 33] width 61 height 12
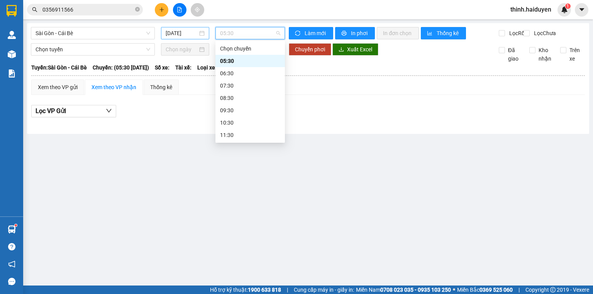
click at [178, 34] on input "[DATE]" at bounding box center [181, 33] width 32 height 8
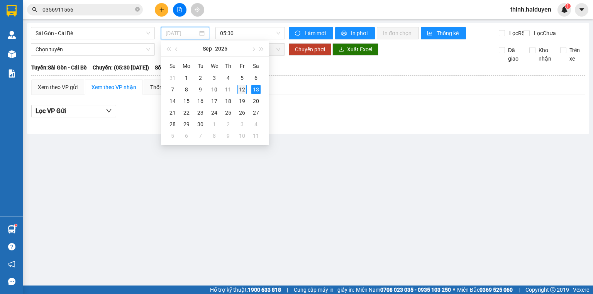
click at [239, 90] on div "12" at bounding box center [241, 89] width 9 height 9
type input "[DATE]"
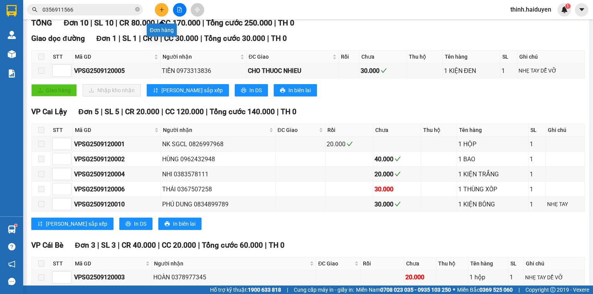
click at [165, 12] on button at bounding box center [162, 10] width 14 height 14
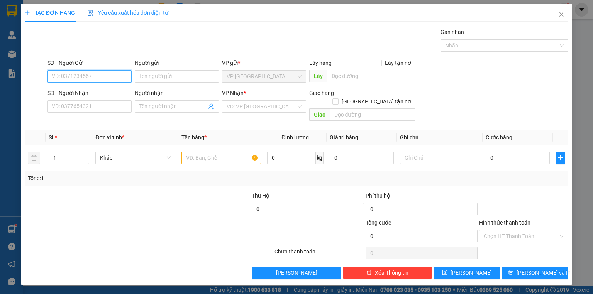
click at [112, 77] on input "SĐT Người Gửi" at bounding box center [89, 76] width 84 height 12
click at [96, 109] on input "SĐT Người Nhận" at bounding box center [89, 106] width 84 height 12
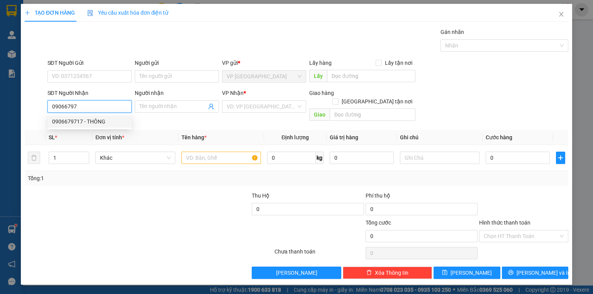
click at [102, 125] on div "0906679717 - THÔNG" at bounding box center [89, 121] width 75 height 8
type input "0906679717"
type input "THÔNG"
type input "20.000"
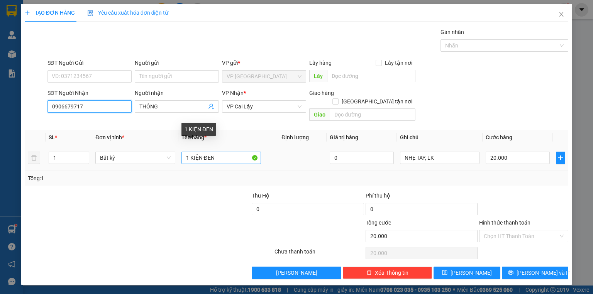
type input "0906679717"
drag, startPoint x: 202, startPoint y: 150, endPoint x: 287, endPoint y: 156, distance: 85.1
click at [282, 157] on tr "1 Bất kỳ 1 KIỆN ĐEN 0 NHẸ TAY, LK 20.000" at bounding box center [296, 158] width 543 height 26
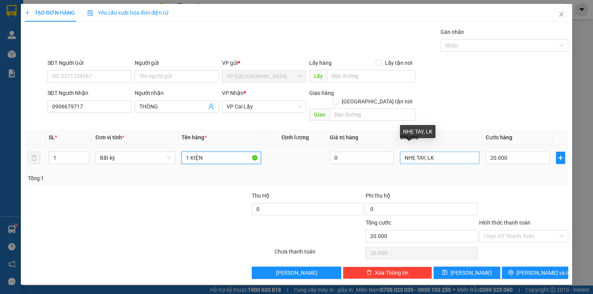
type input "1 KIỆN"
drag, startPoint x: 437, startPoint y: 152, endPoint x: 424, endPoint y: 157, distance: 14.0
click at [424, 157] on td "NHẸ TAY, LK" at bounding box center [440, 158] width 86 height 26
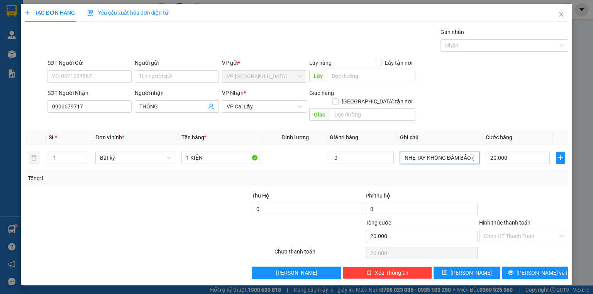
type input "NHẸ TAY-KHÔNG ĐẢM BẢO (TIVI)"
drag, startPoint x: 511, startPoint y: 131, endPoint x: 516, endPoint y: 145, distance: 14.8
click at [513, 136] on table "SL * Đơn vị tính * Tên hàng * Định lượng Giá trị hàng Ghi chú Cước hàng 1 Bất k…" at bounding box center [296, 150] width 543 height 41
click at [516, 152] on input "20.000" at bounding box center [517, 158] width 64 height 12
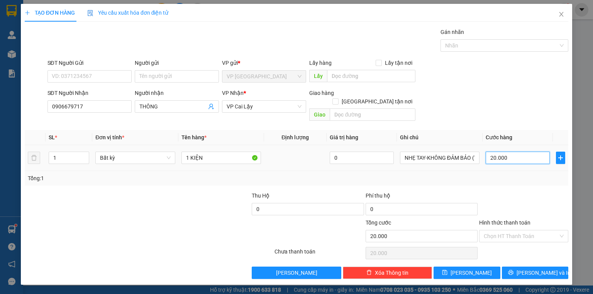
type input "5"
type input "50"
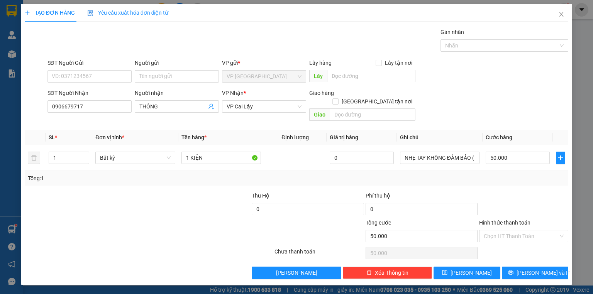
click at [522, 181] on div "Transit Pickup Surcharge Ids Transit Deliver Surcharge Ids Transit Deliver Surc…" at bounding box center [296, 153] width 543 height 251
click at [513, 270] on icon "printer" at bounding box center [510, 272] width 5 height 5
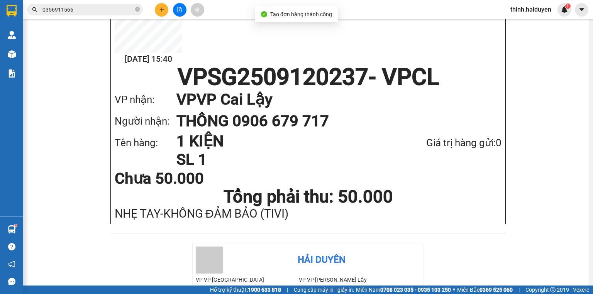
click at [186, 12] on div at bounding box center [179, 10] width 58 height 14
click at [184, 12] on button at bounding box center [180, 10] width 14 height 14
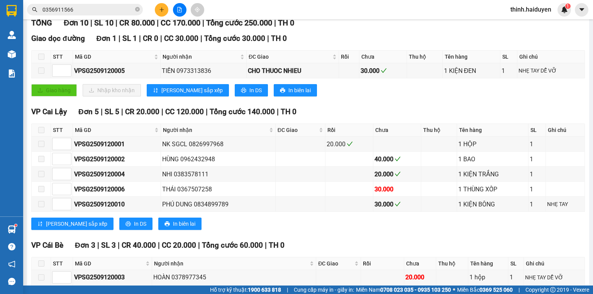
drag, startPoint x: 120, startPoint y: 30, endPoint x: 114, endPoint y: 47, distance: 17.7
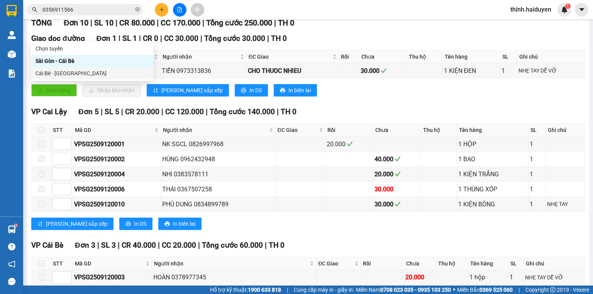
drag, startPoint x: 93, startPoint y: 69, endPoint x: 225, endPoint y: 56, distance: 132.6
click at [92, 70] on div "Cái Bè - [GEOGRAPHIC_DATA]" at bounding box center [91, 73] width 113 height 8
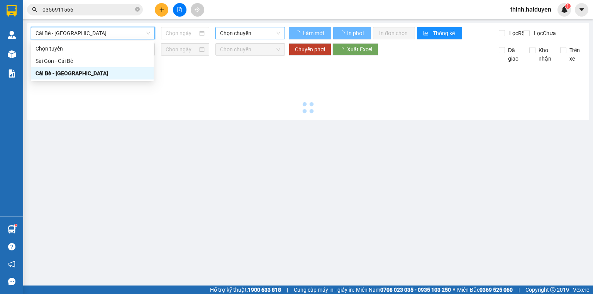
type input "[DATE]"
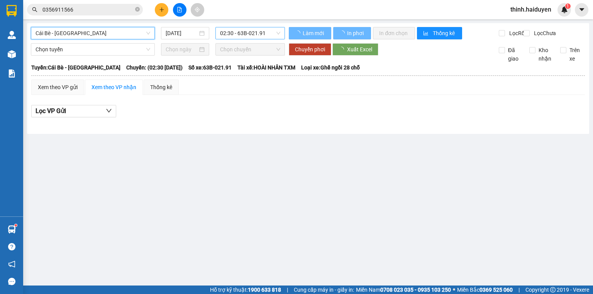
click at [239, 35] on span "02:30 - 63B-021.91" at bounding box center [250, 33] width 61 height 12
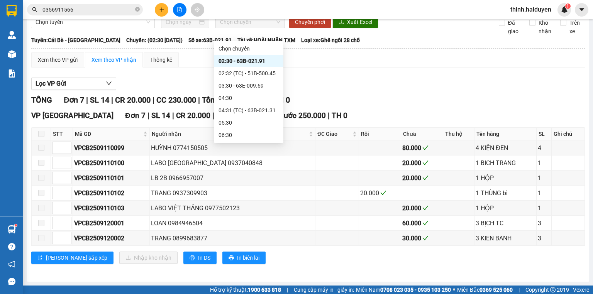
click at [244, 267] on div "12:30 - 63B-021.31" at bounding box center [248, 271] width 60 height 8
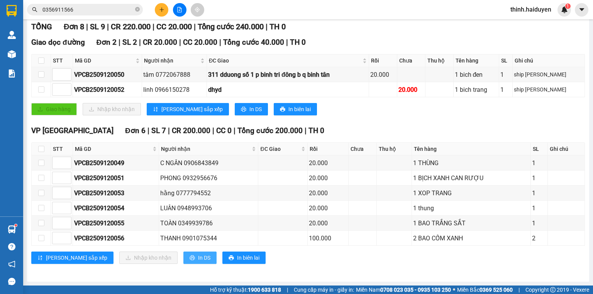
click at [198, 255] on span "In DS" at bounding box center [204, 257] width 12 height 8
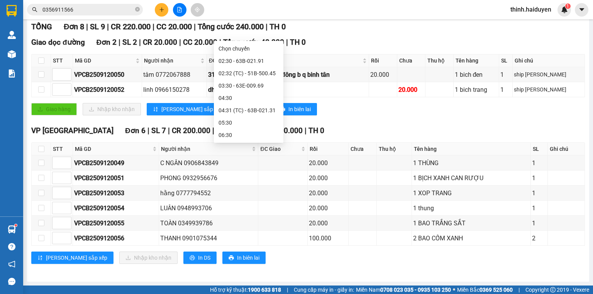
click at [240, 279] on div "12:31 (TC) - 63E-009.69" at bounding box center [248, 283] width 60 height 8
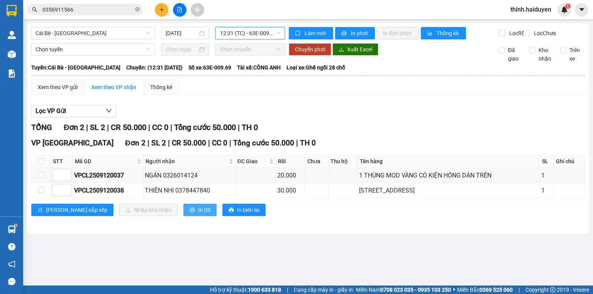
click at [198, 213] on span "In DS" at bounding box center [204, 210] width 12 height 8
click at [90, 5] on span "0356911566" at bounding box center [85, 10] width 116 height 12
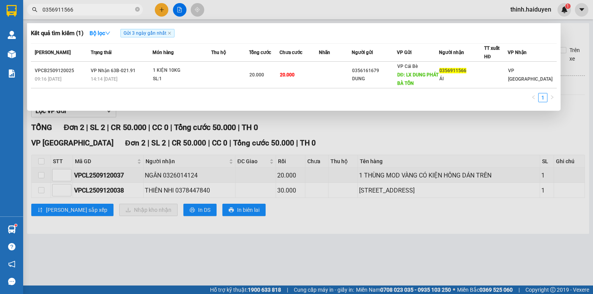
click at [89, 5] on span "0356911566" at bounding box center [85, 10] width 116 height 12
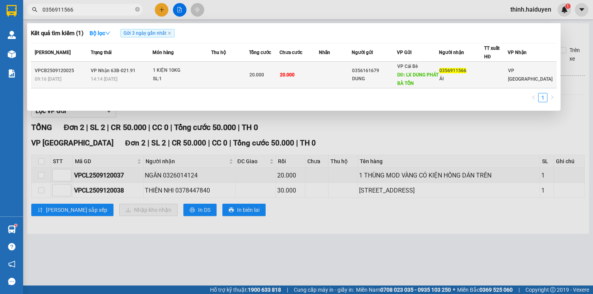
click at [128, 76] on div "14:14 [DATE]" at bounding box center [121, 79] width 61 height 8
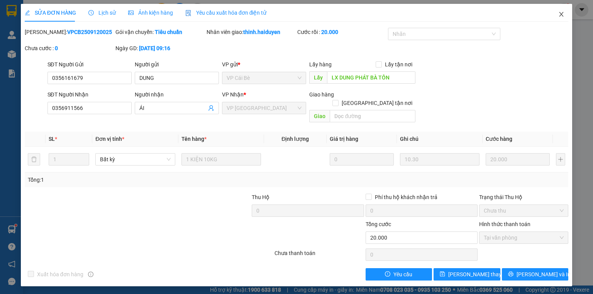
click at [562, 14] on icon "close" at bounding box center [561, 14] width 6 height 6
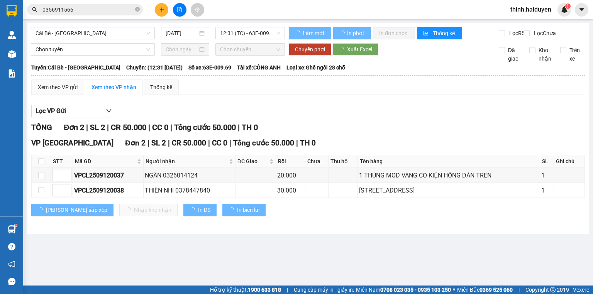
click at [126, 9] on input "0356911566" at bounding box center [87, 9] width 91 height 8
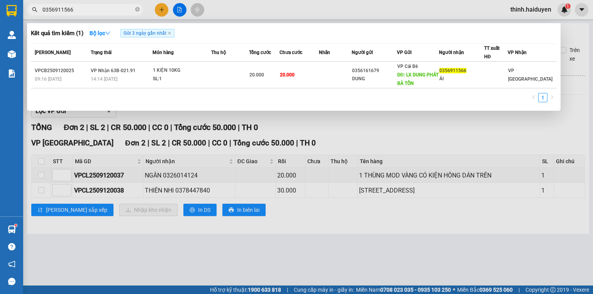
click at [126, 9] on input "0356911566" at bounding box center [87, 9] width 91 height 8
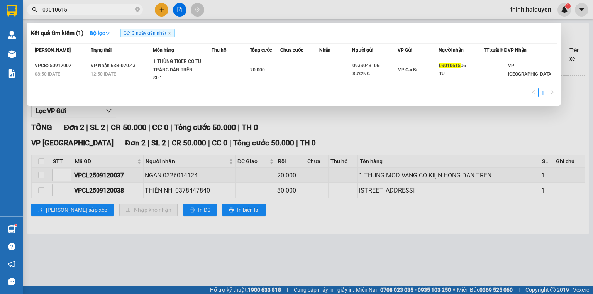
click at [110, 12] on input "09010615" at bounding box center [87, 9] width 91 height 8
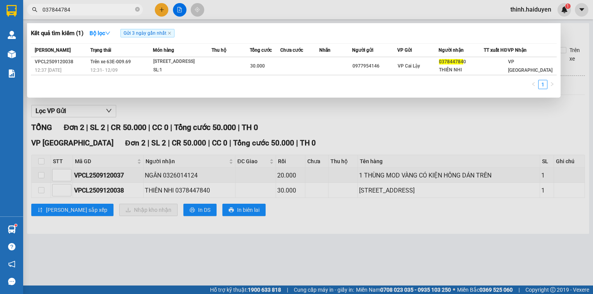
type input "037844784"
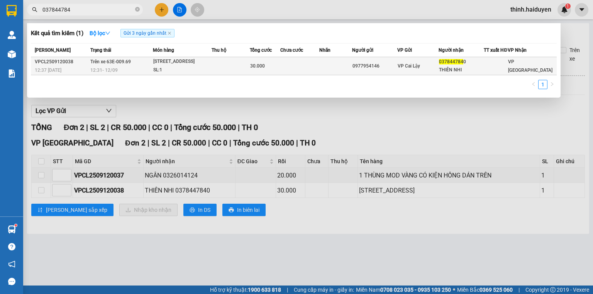
click at [182, 73] on div "SL: 1" at bounding box center [182, 70] width 58 height 8
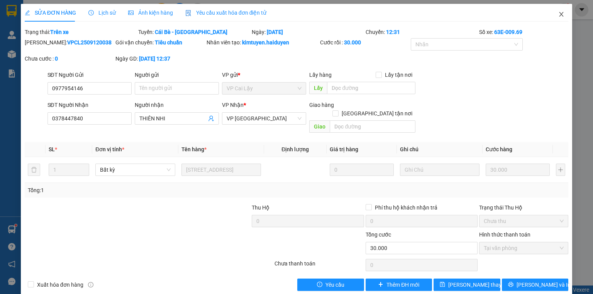
click at [558, 14] on icon "close" at bounding box center [561, 14] width 6 height 6
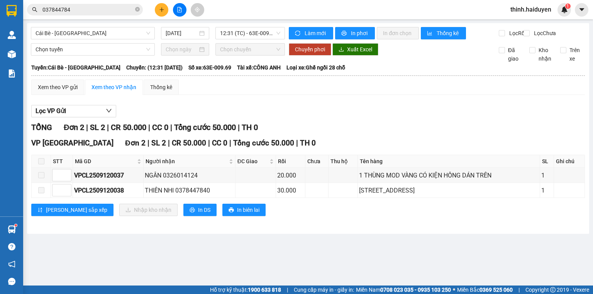
click at [103, 5] on span "037844784" at bounding box center [85, 10] width 116 height 12
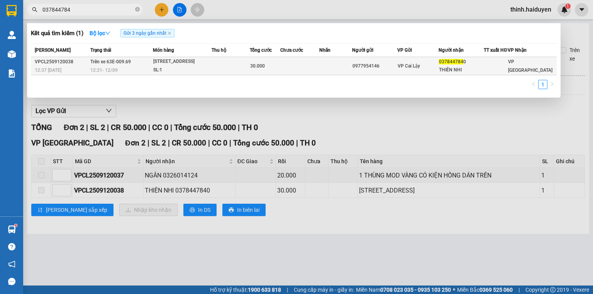
click at [184, 71] on div "SL: 1" at bounding box center [182, 70] width 58 height 8
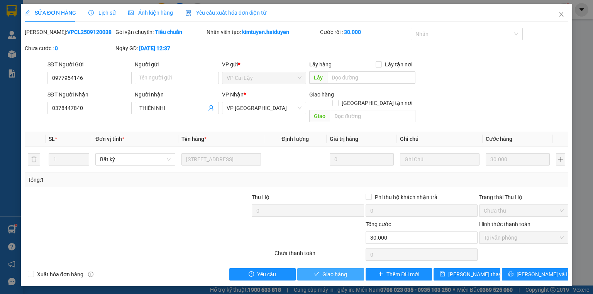
click at [324, 270] on span "Giao hàng" at bounding box center [334, 274] width 25 height 8
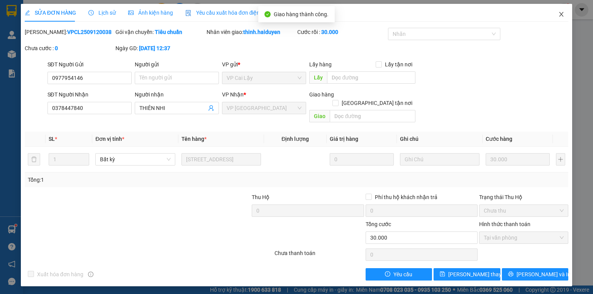
click at [556, 16] on span "Close" at bounding box center [561, 15] width 22 height 22
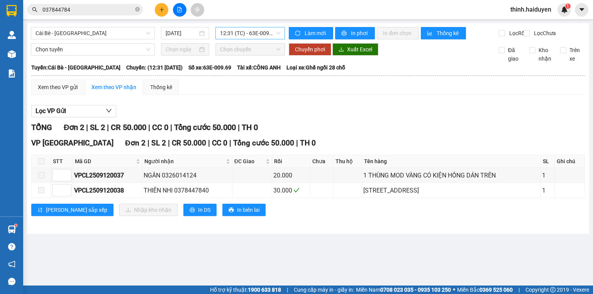
click at [267, 30] on span "12:31 (TC) - 63E-009.69" at bounding box center [250, 33] width 61 height 12
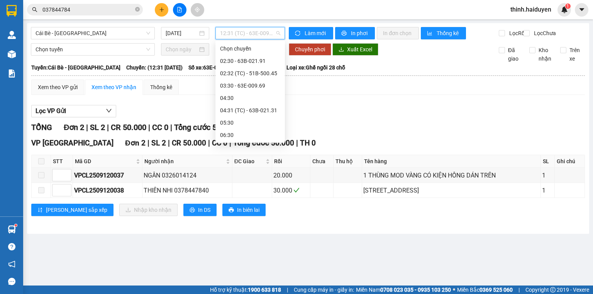
click at [245, 291] on div "13:30 - 63B-021.76" at bounding box center [250, 295] width 60 height 8
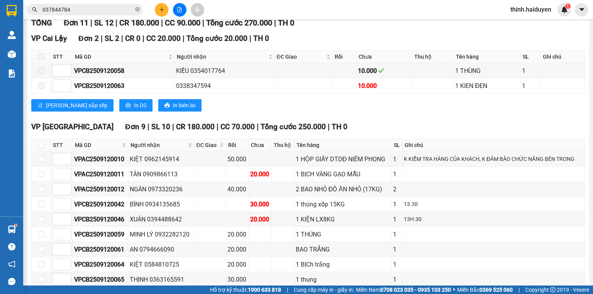
click at [183, 293] on button "In DS" at bounding box center [199, 299] width 33 height 12
drag, startPoint x: 237, startPoint y: 34, endPoint x: 237, endPoint y: 41, distance: 6.6
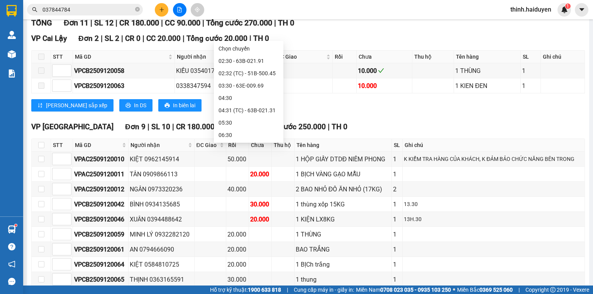
click at [240, 289] on div "13:30 - 63B-021.76" at bounding box center [248, 295] width 69 height 12
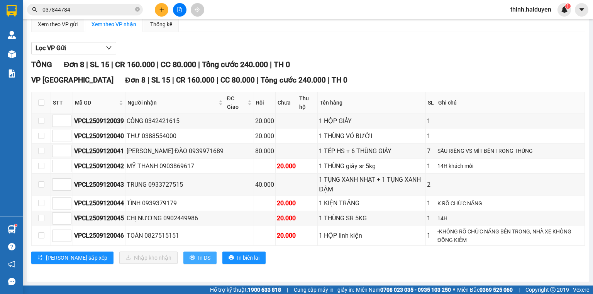
click at [183, 253] on button "In DS" at bounding box center [199, 258] width 33 height 12
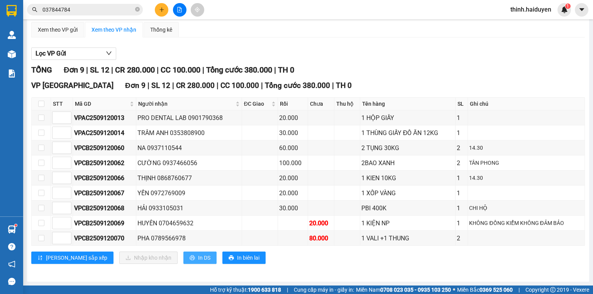
click at [198, 259] on span "In DS" at bounding box center [204, 257] width 12 height 8
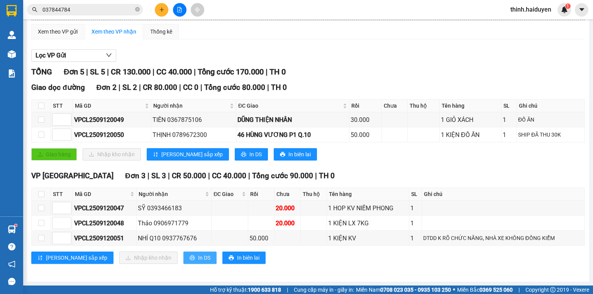
click at [198, 256] on span "In DS" at bounding box center [204, 257] width 12 height 8
drag, startPoint x: 243, startPoint y: 29, endPoint x: 239, endPoint y: 44, distance: 15.3
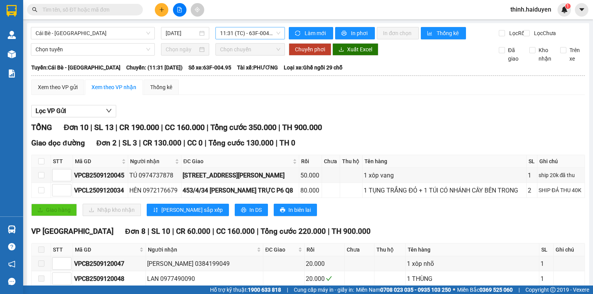
click at [224, 29] on span "11:31 (TC) - 63F-004.95" at bounding box center [250, 33] width 61 height 12
drag, startPoint x: 266, startPoint y: 30, endPoint x: 262, endPoint y: 32, distance: 4.3
click at [264, 31] on span "11:31 (TC) - 63F-004.95" at bounding box center [250, 33] width 61 height 12
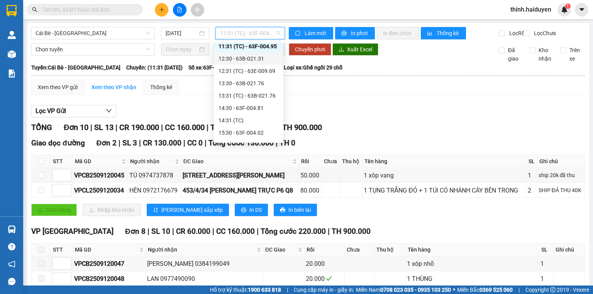
scroll to position [216, 0]
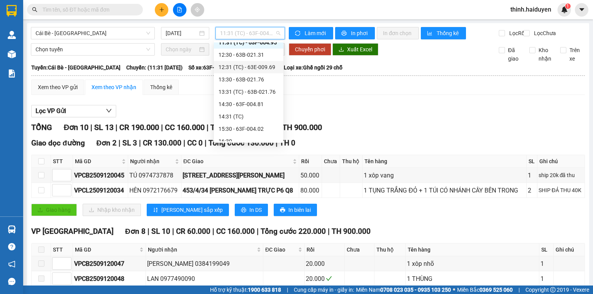
click at [249, 68] on div "12:31 (TC) - 63E-009.69" at bounding box center [248, 67] width 60 height 8
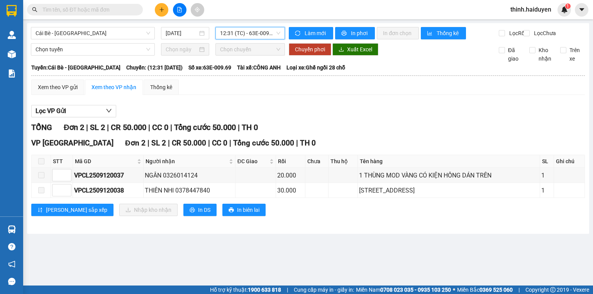
click at [240, 34] on span "12:31 (TC) - 63E-009.69" at bounding box center [250, 33] width 61 height 12
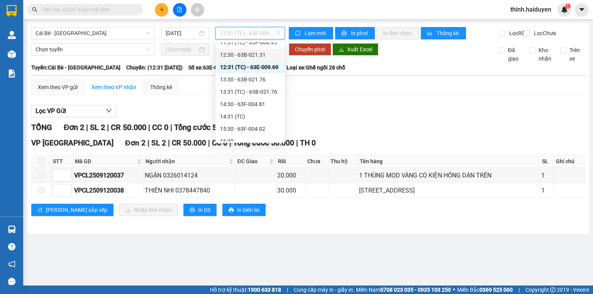
click at [231, 57] on div "12:30 - 63B-021.31" at bounding box center [250, 55] width 60 height 8
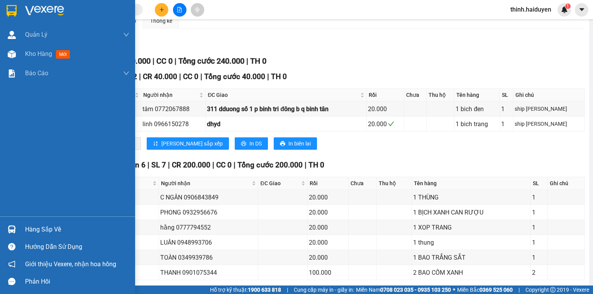
scroll to position [105, 0]
